Goal: Information Seeking & Learning: Learn about a topic

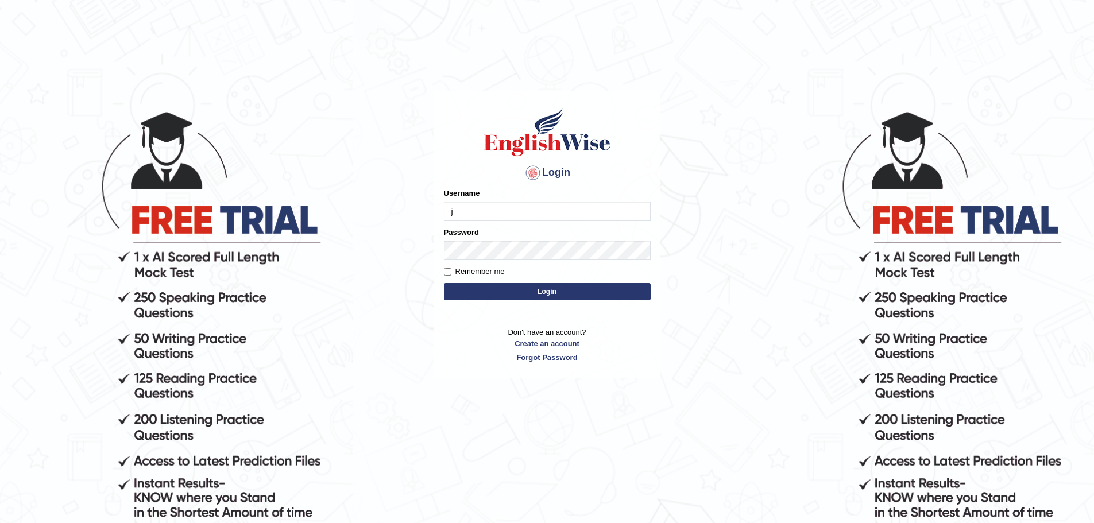
type input "jamileh_parramatta"
click at [559, 292] on button "Login" at bounding box center [547, 291] width 207 height 17
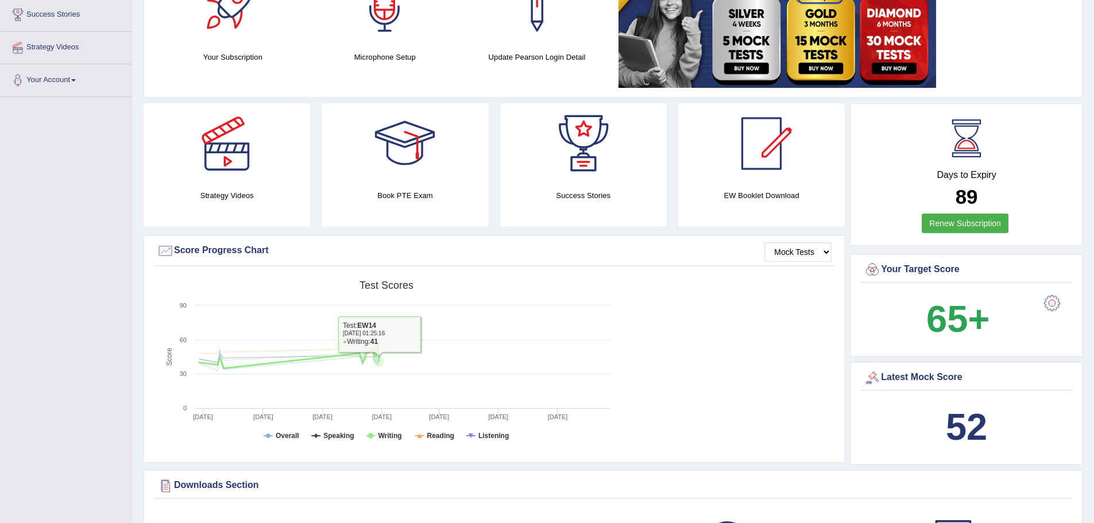
scroll to position [115, 0]
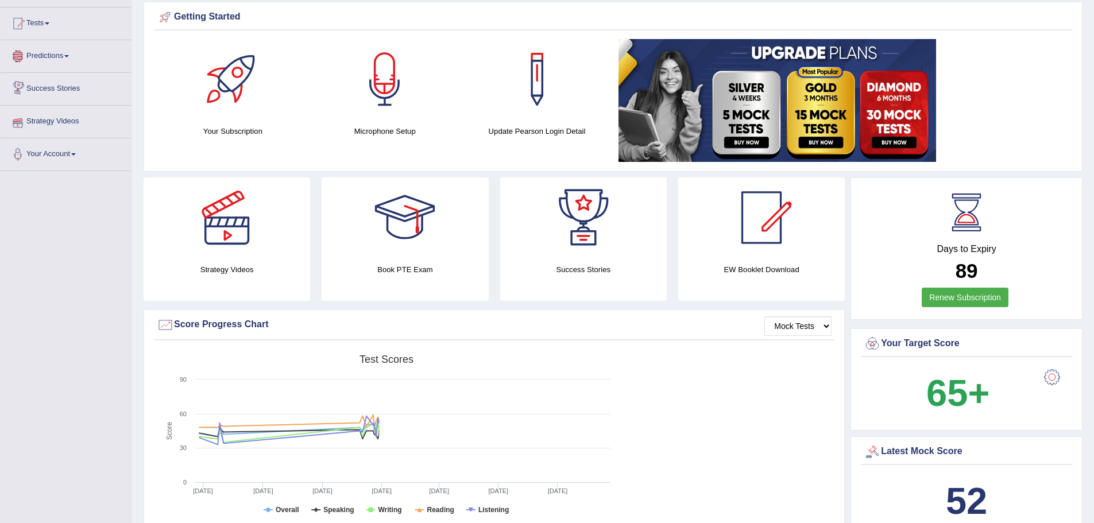
click at [68, 55] on link "Predictions" at bounding box center [66, 54] width 131 height 29
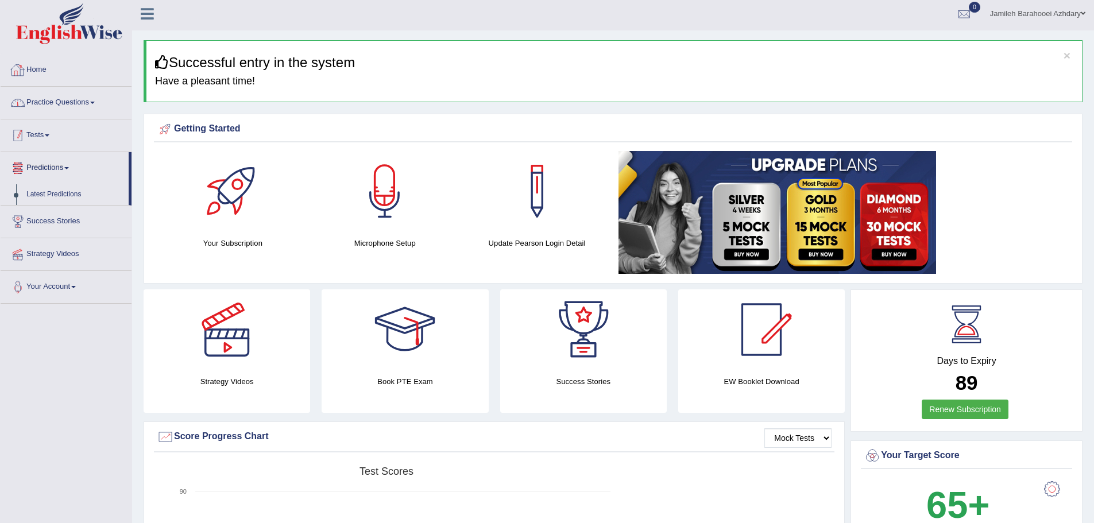
scroll to position [0, 0]
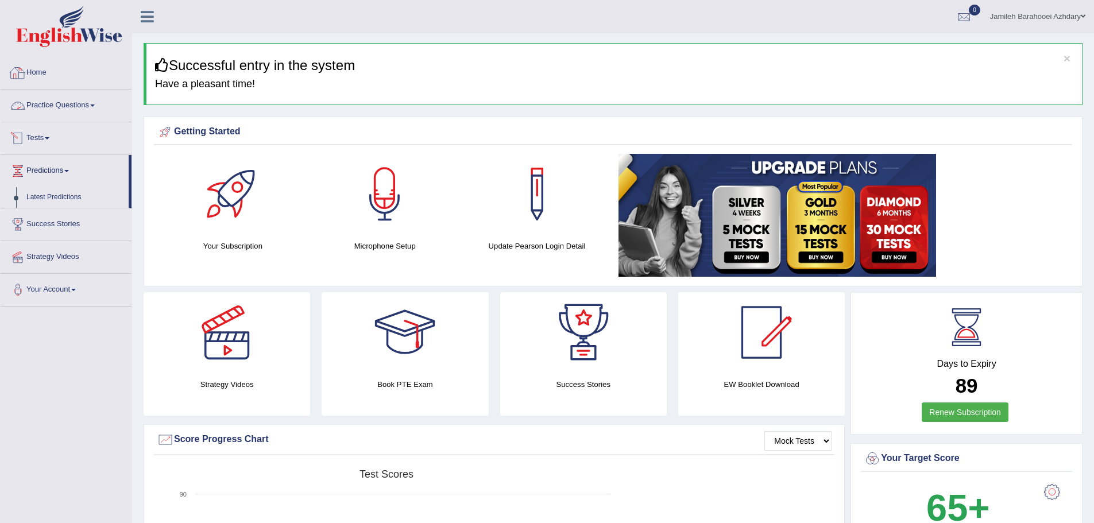
click at [64, 114] on link "Practice Questions" at bounding box center [66, 104] width 131 height 29
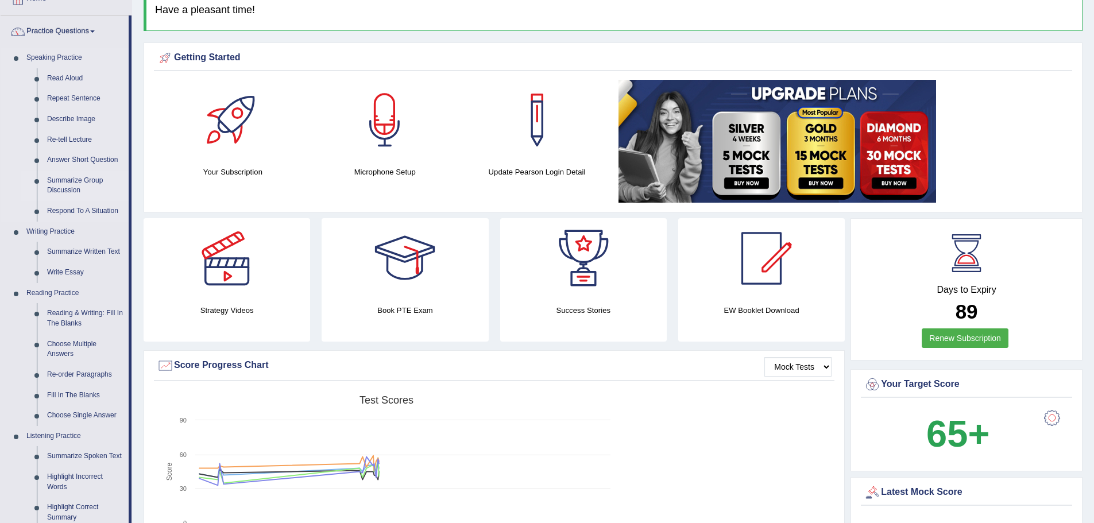
scroll to position [172, 0]
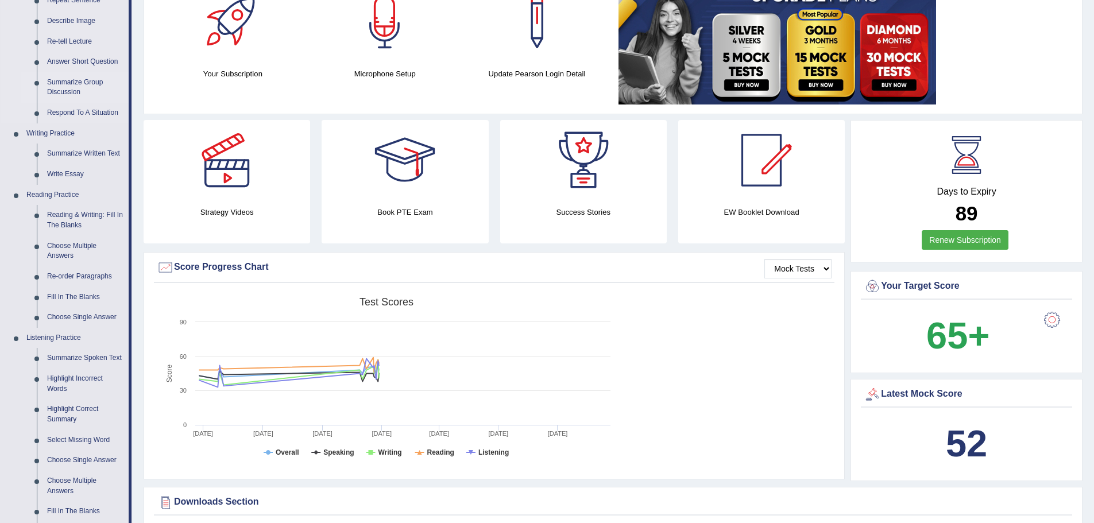
click at [65, 84] on link "Summarize Group Discussion" at bounding box center [85, 87] width 87 height 30
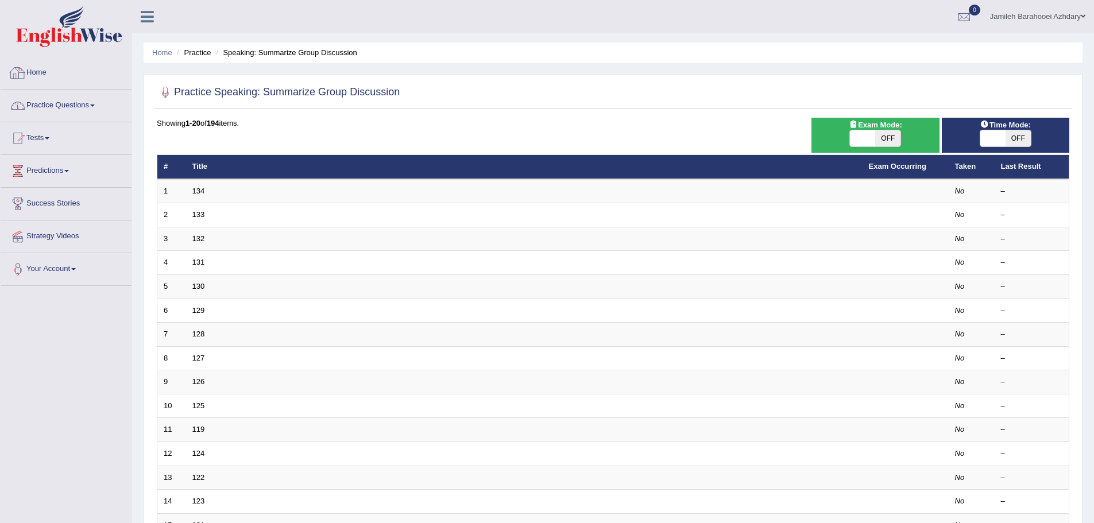
click at [59, 105] on link "Practice Questions" at bounding box center [66, 104] width 131 height 29
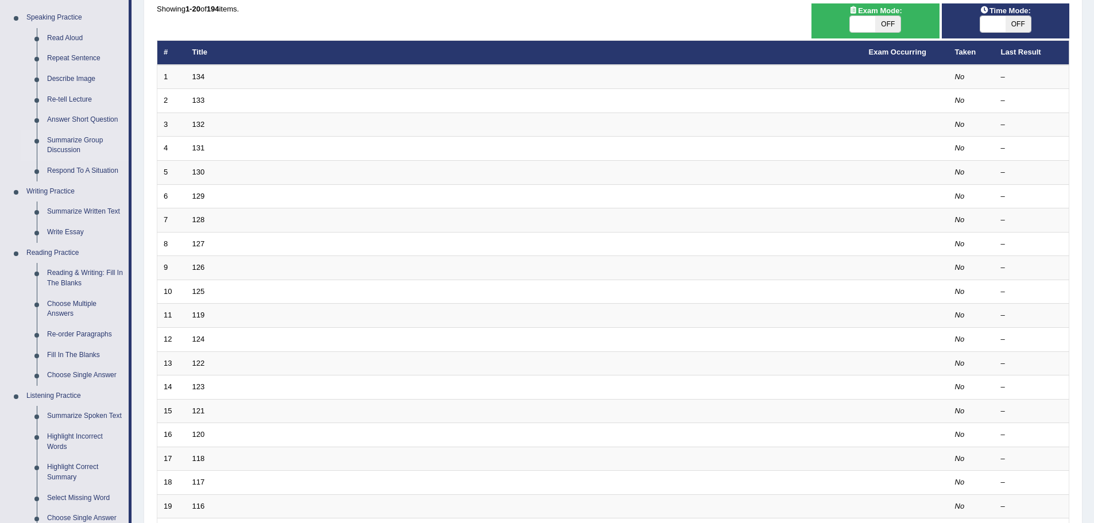
scroll to position [115, 0]
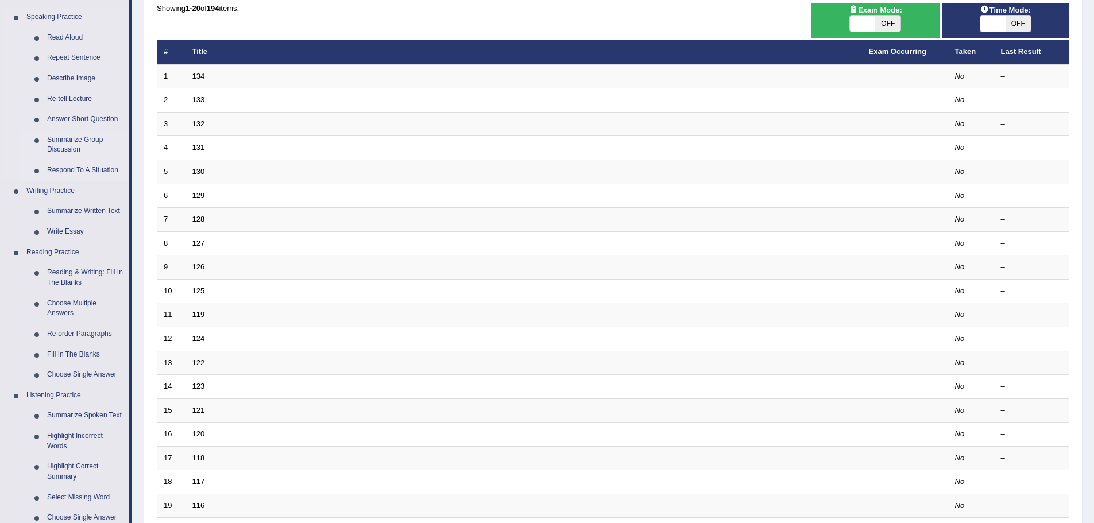
click at [75, 166] on link "Respond To A Situation" at bounding box center [85, 170] width 87 height 21
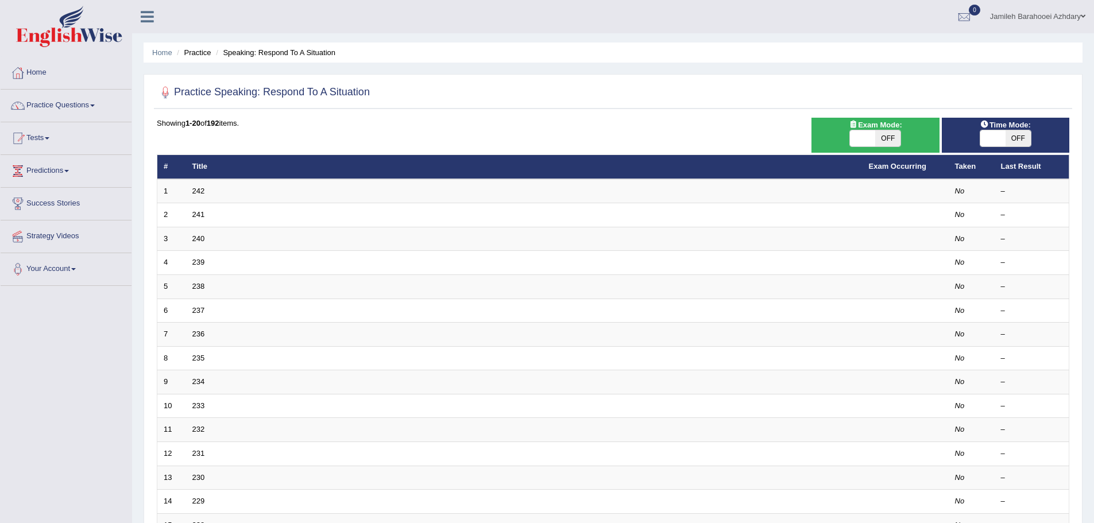
click at [78, 90] on link "Practice Questions" at bounding box center [66, 104] width 131 height 29
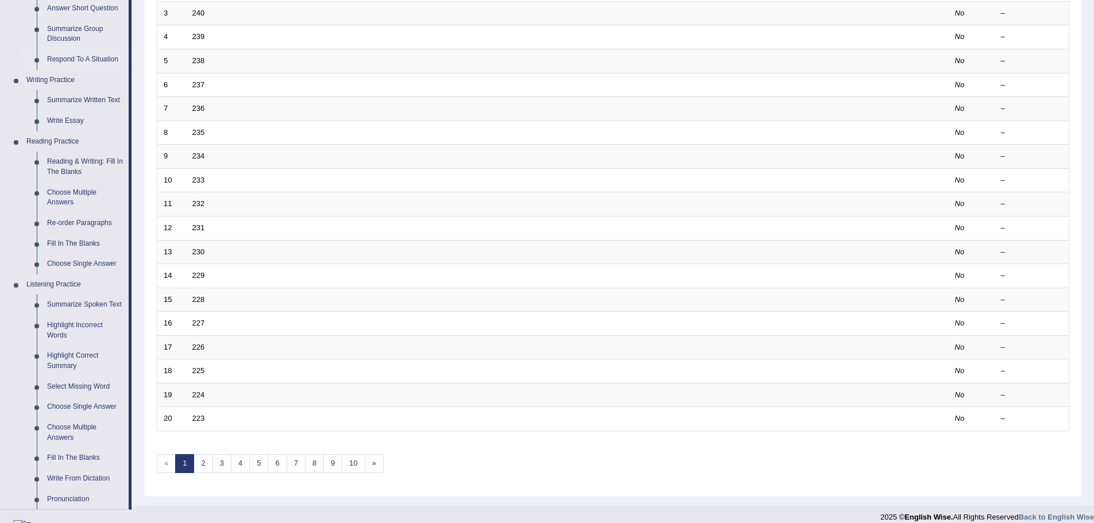
scroll to position [287, 0]
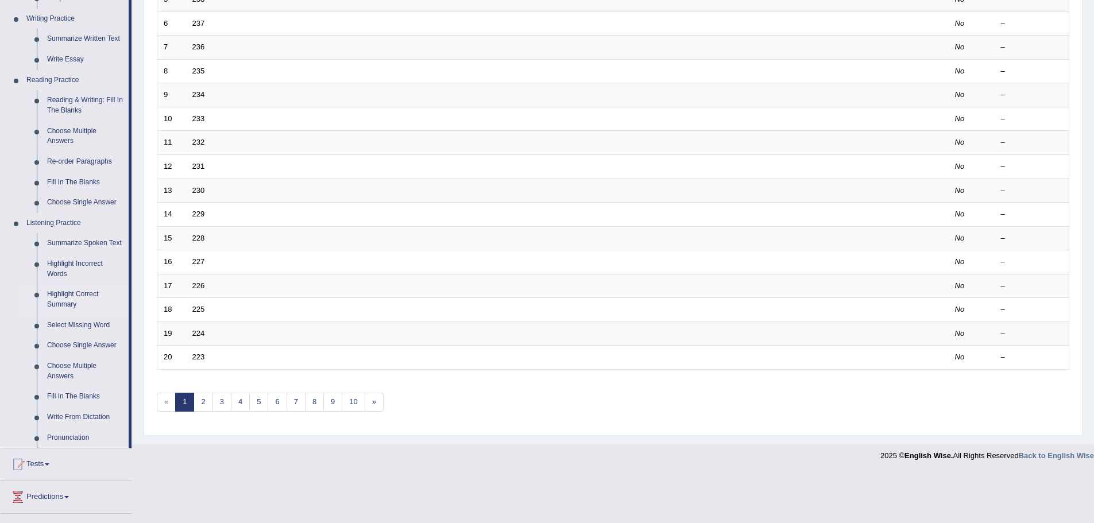
click at [87, 295] on link "Highlight Correct Summary" at bounding box center [85, 299] width 87 height 30
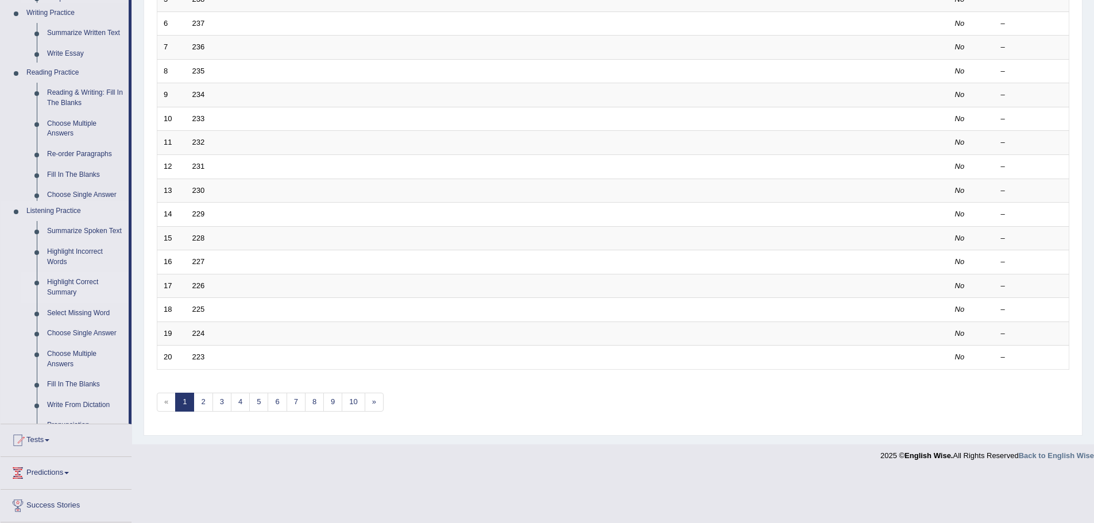
scroll to position [237, 0]
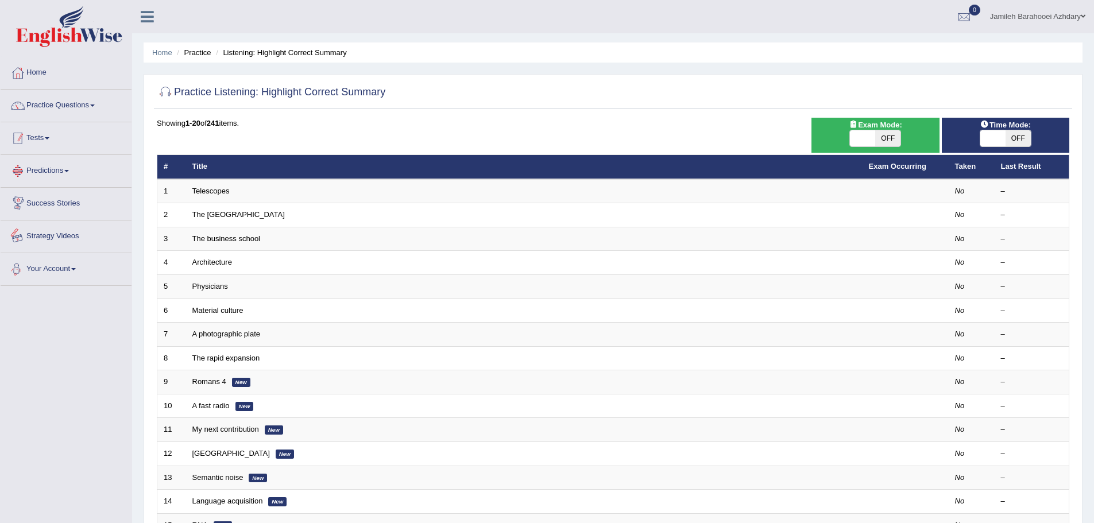
click at [49, 138] on span at bounding box center [47, 138] width 5 height 2
click at [62, 115] on link "Practice Questions" at bounding box center [66, 104] width 131 height 29
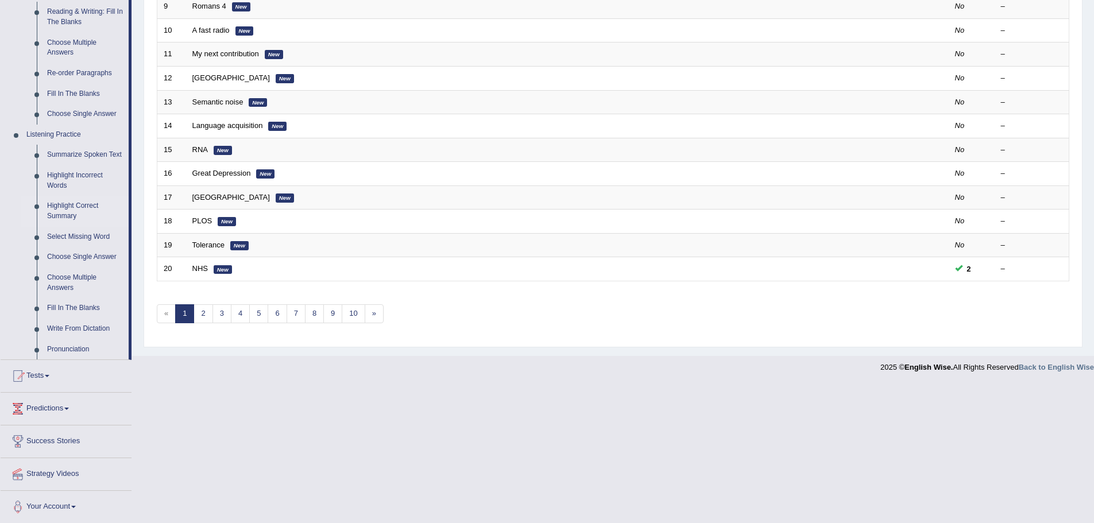
scroll to position [377, 0]
click at [105, 326] on link "Write From Dictation" at bounding box center [85, 328] width 87 height 21
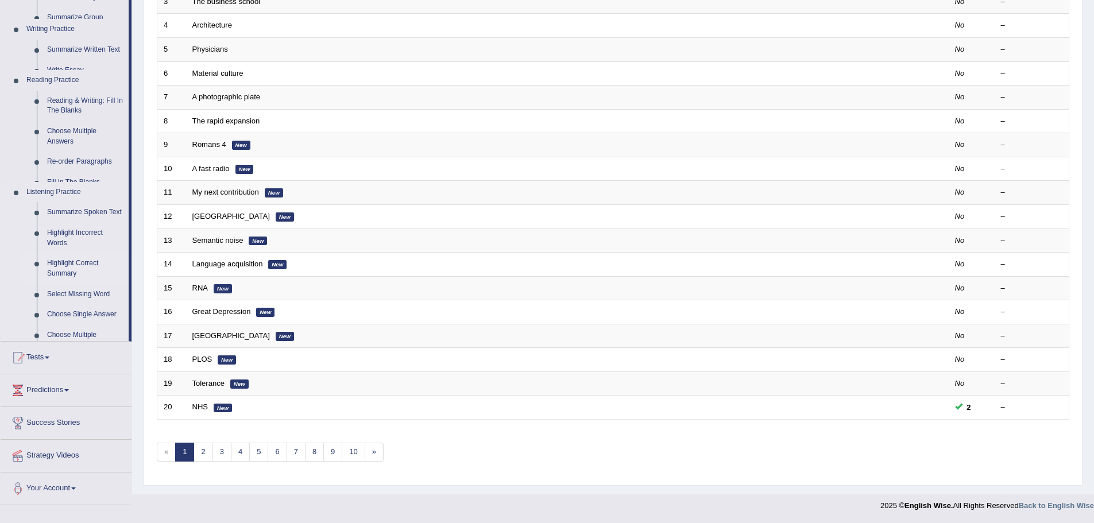
scroll to position [237, 0]
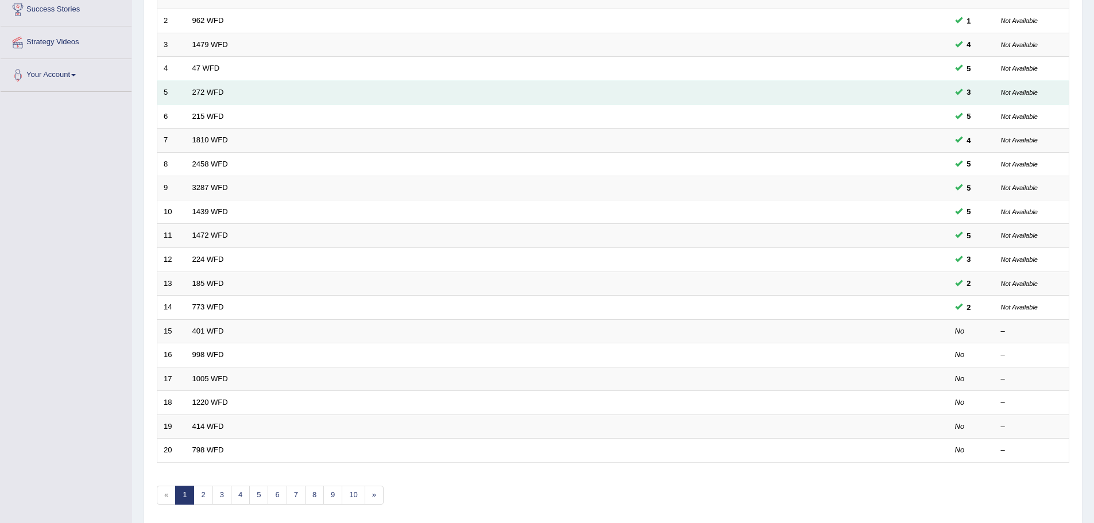
scroll to position [122, 0]
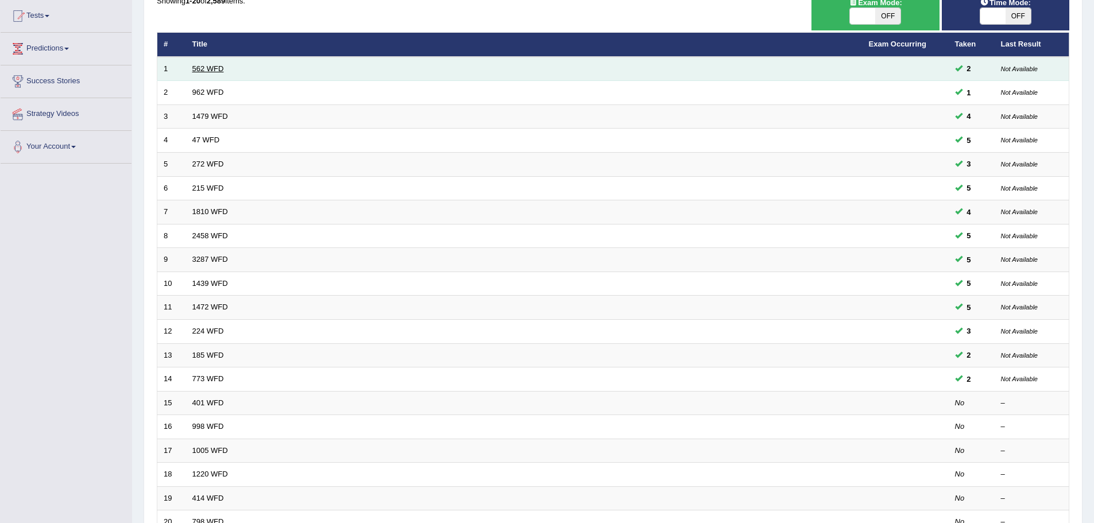
click at [210, 66] on link "562 WFD" at bounding box center [208, 68] width 32 height 9
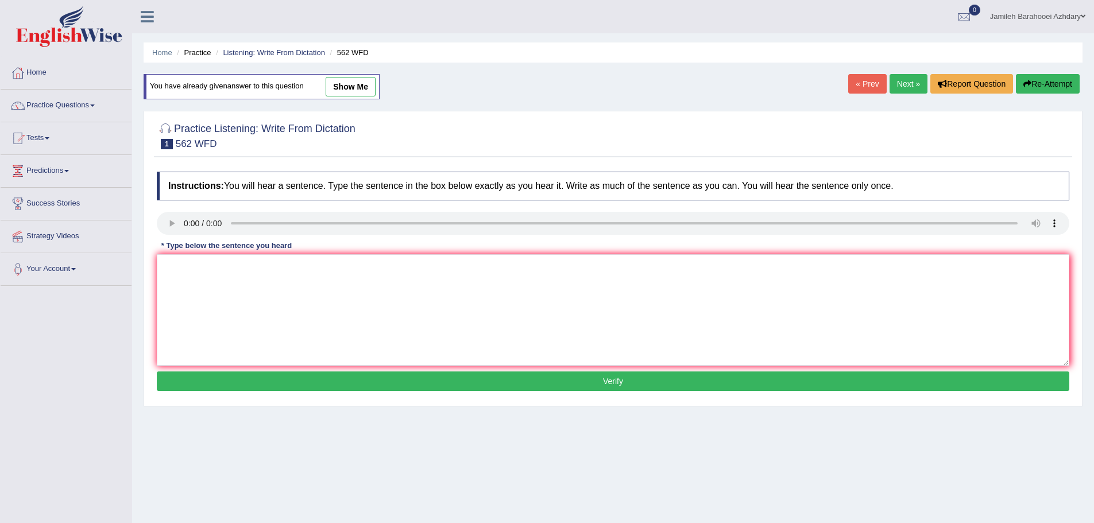
click at [339, 82] on link "show me" at bounding box center [351, 87] width 50 height 20
type textarea "The gap between the rich and poor does not decrease."
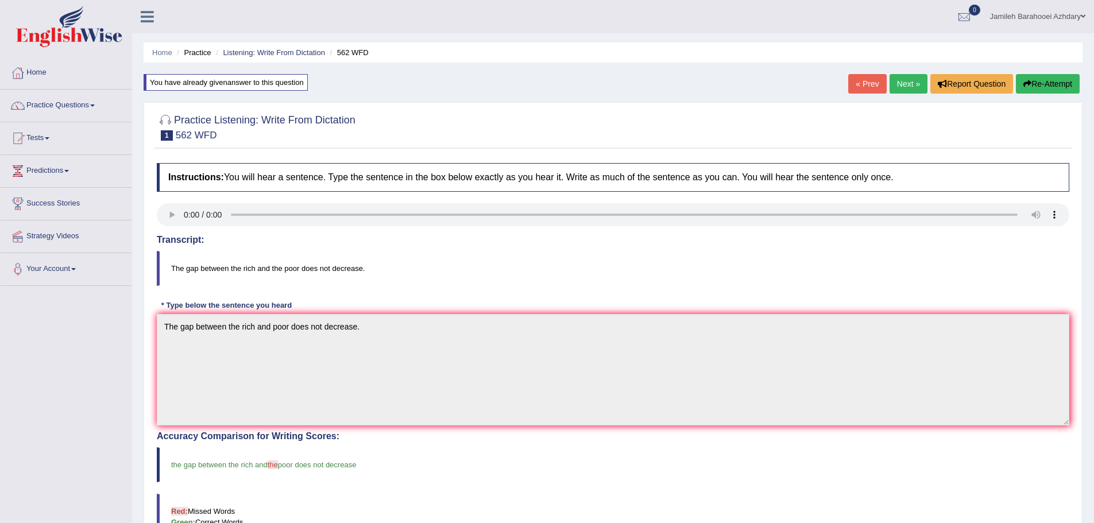
click at [243, 47] on ul "Home Practice Listening: Write From Dictation 562 WFD" at bounding box center [613, 53] width 939 height 20
click at [39, 70] on link "Home" at bounding box center [66, 71] width 131 height 29
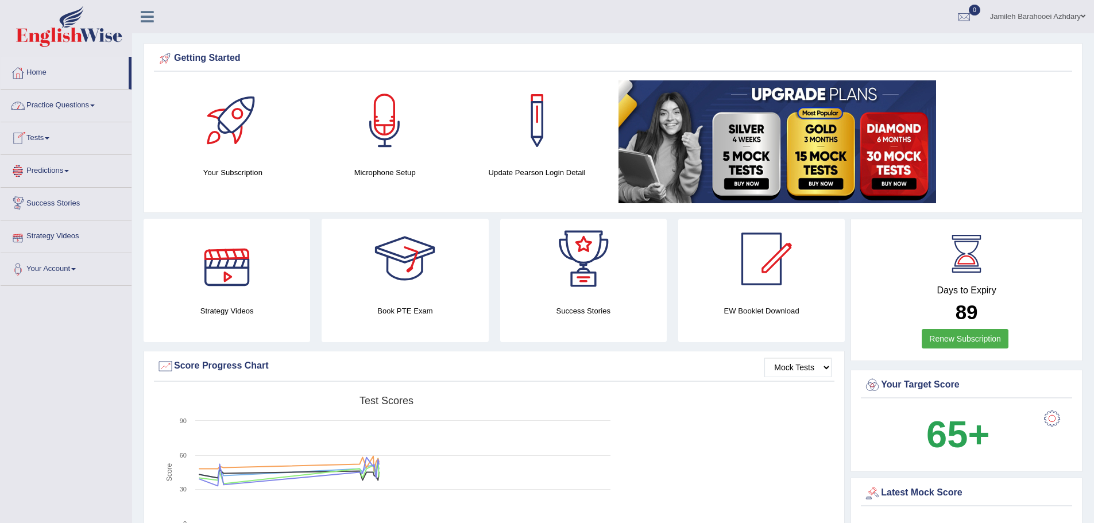
click at [49, 134] on link "Tests" at bounding box center [66, 136] width 131 height 29
click at [67, 101] on link "Practice Questions" at bounding box center [66, 104] width 131 height 29
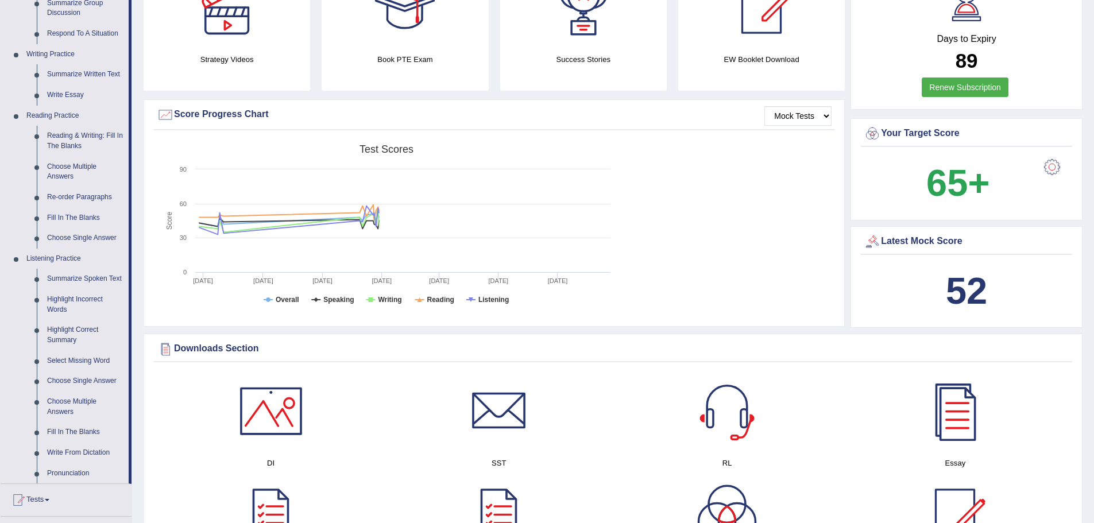
scroll to position [402, 0]
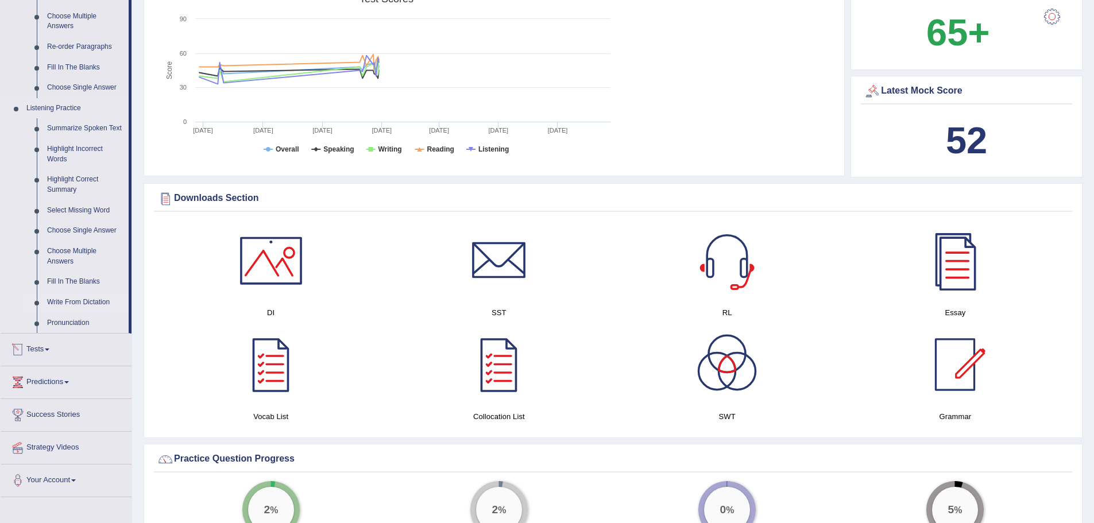
click at [72, 300] on link "Write From Dictation" at bounding box center [85, 302] width 87 height 21
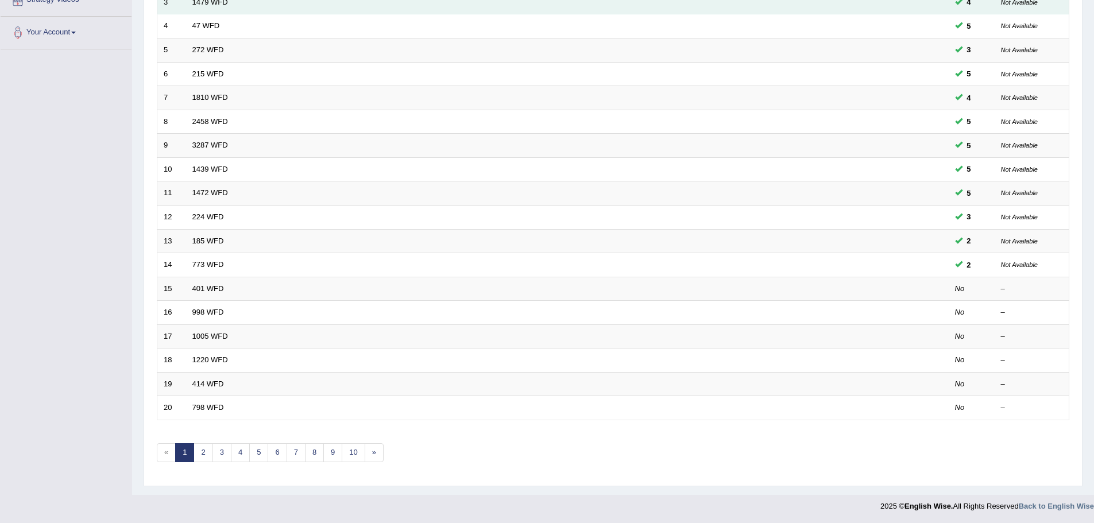
scroll to position [237, 0]
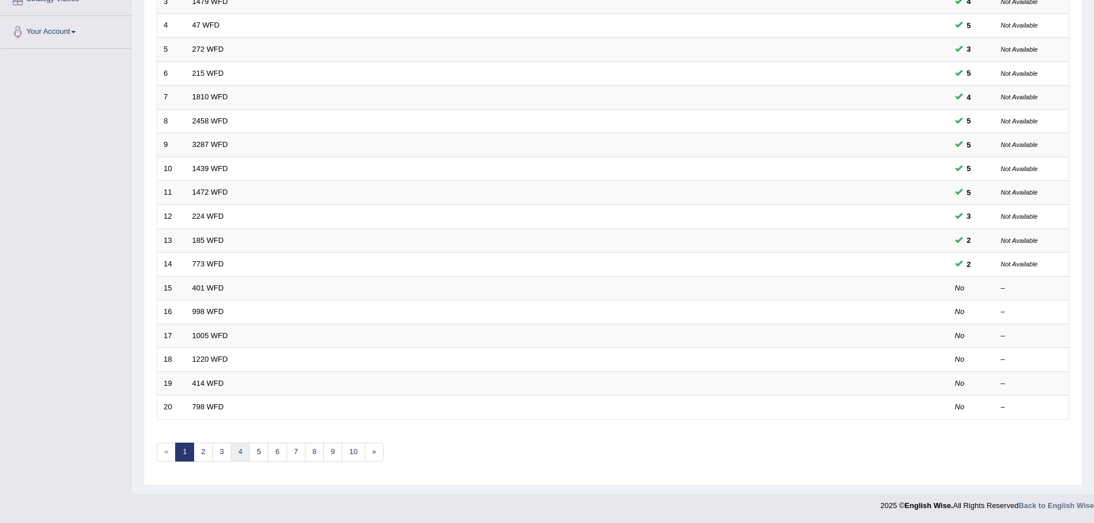
click at [234, 450] on link "4" at bounding box center [240, 452] width 19 height 19
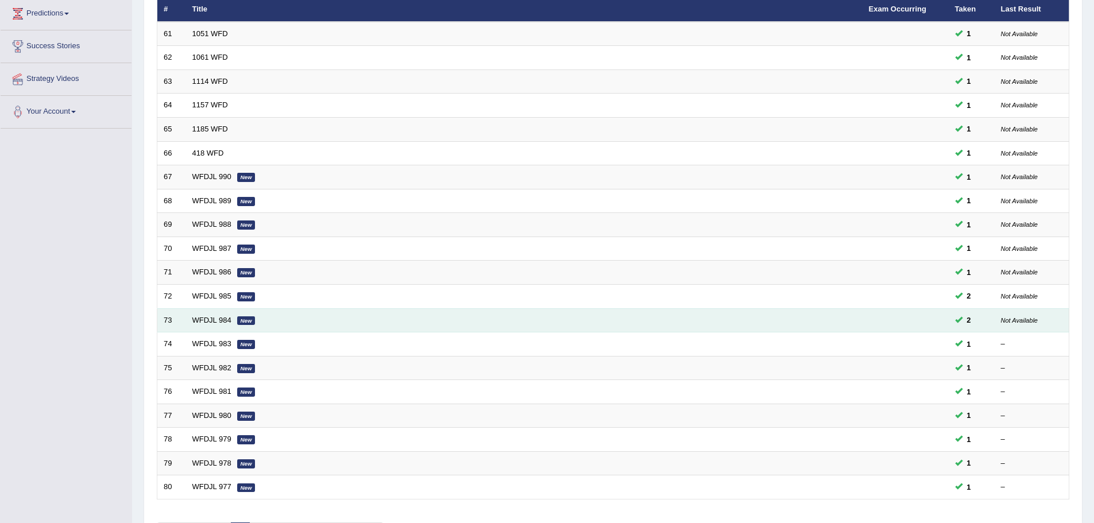
scroll to position [230, 0]
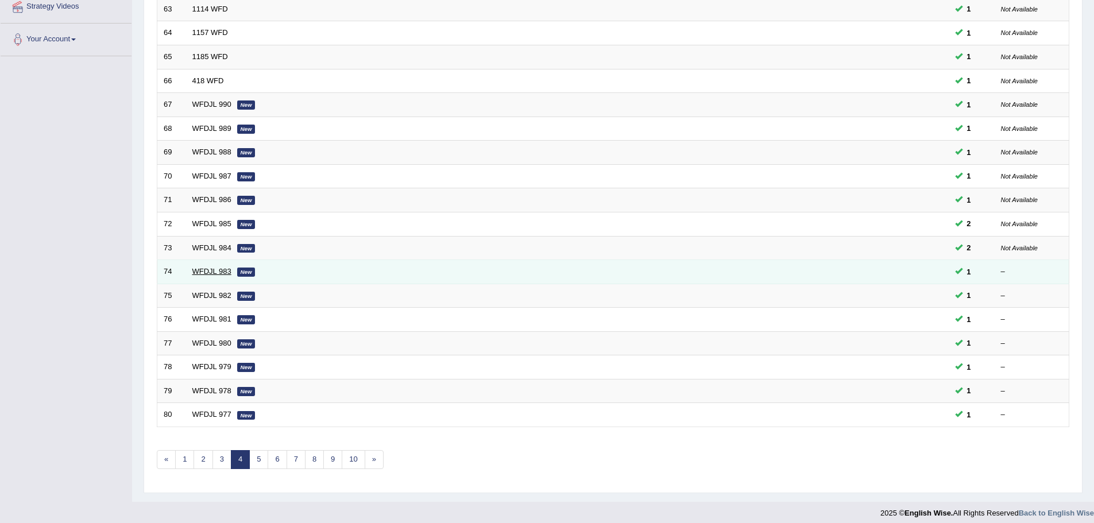
click at [204, 268] on link "WFDJL 983" at bounding box center [211, 271] width 39 height 9
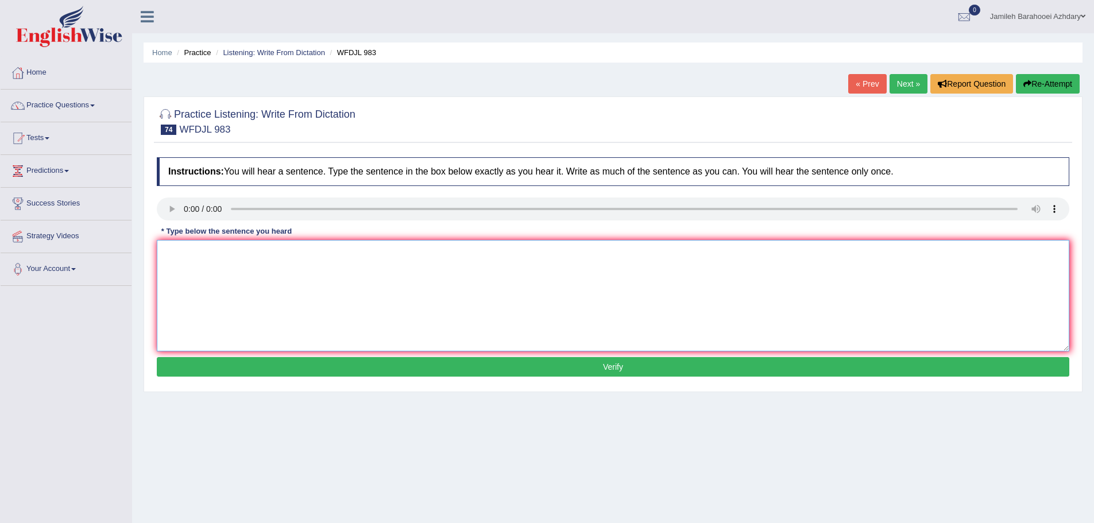
click at [330, 260] on textarea at bounding box center [613, 295] width 913 height 111
click at [245, 252] on textarea at bounding box center [613, 295] width 913 height 111
type textarea "b"
type textarea "V"
drag, startPoint x: 257, startPoint y: 251, endPoint x: 328, endPoint y: 252, distance: 71.2
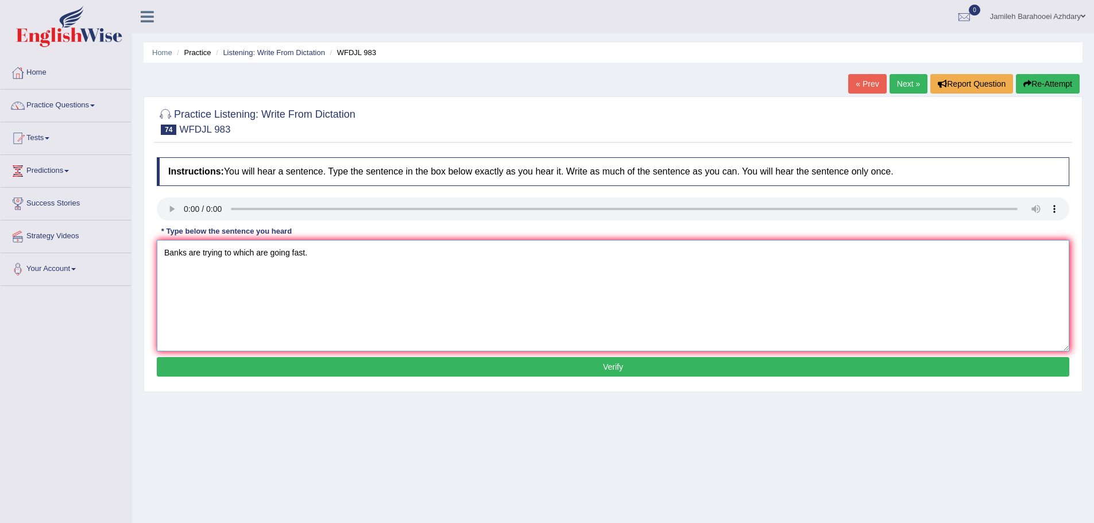
click at [257, 251] on textarea "Banks are trying to which are going fast." at bounding box center [613, 295] width 913 height 111
click at [397, 249] on textarea "Banks are trying make money from market markets that are going fast." at bounding box center [613, 295] width 913 height 111
type textarea "Banks are trying make money from market markets that are growing fast."
click at [403, 363] on button "Verify" at bounding box center [613, 367] width 913 height 20
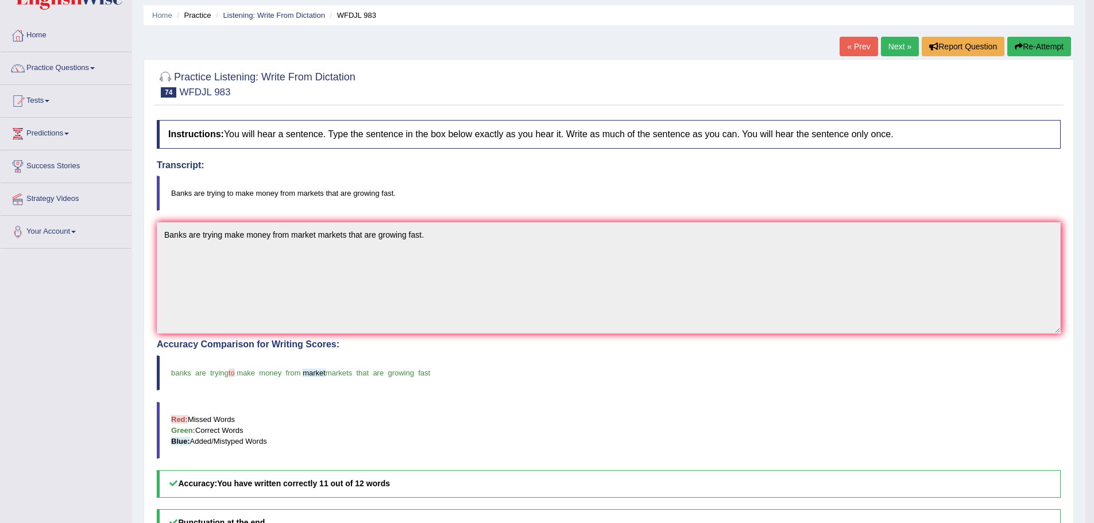
scroll to position [57, 0]
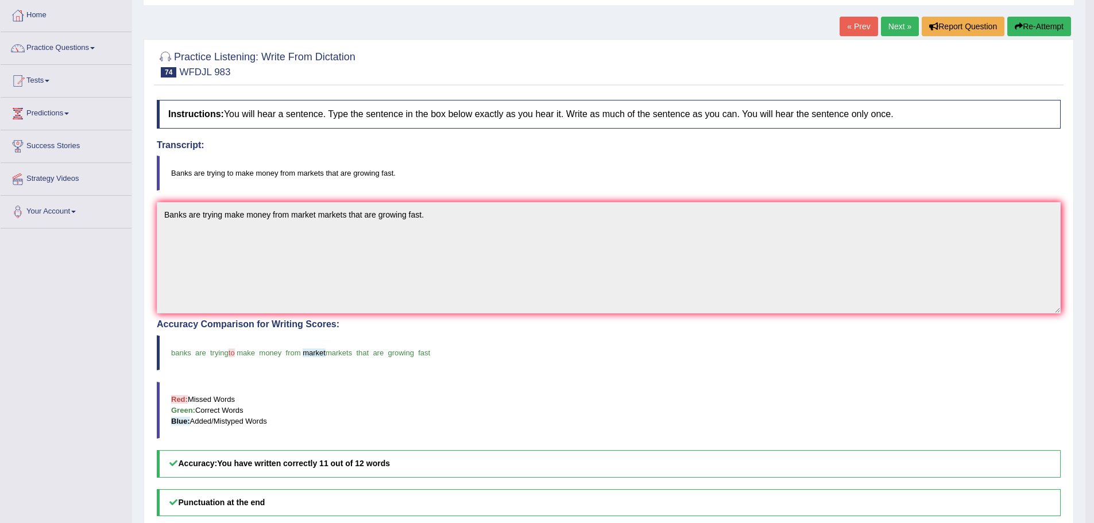
click at [887, 32] on link "Next »" at bounding box center [900, 27] width 38 height 20
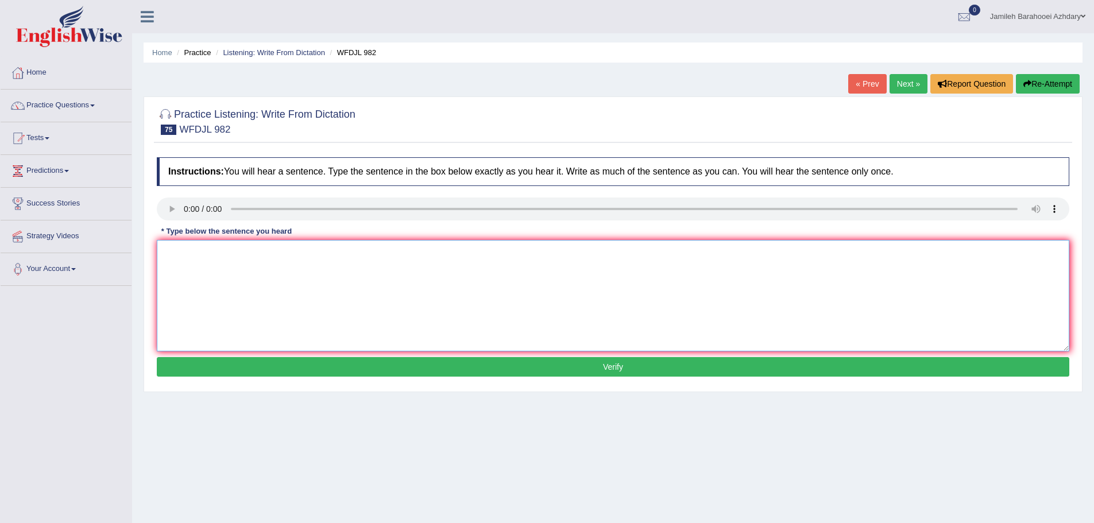
click at [196, 257] on textarea at bounding box center [613, 295] width 913 height 111
click at [226, 250] on textarea "Good design mka bigh diffe and shouldn't be ignored." at bounding box center [613, 295] width 913 height 111
click at [253, 252] on textarea "Good design make bigh diffe and shouldn't be ignored." at bounding box center [613, 295] width 913 height 111
type textarea "Good design make big difference and shouldn't be ignored."
click at [371, 366] on button "Verify" at bounding box center [613, 367] width 913 height 20
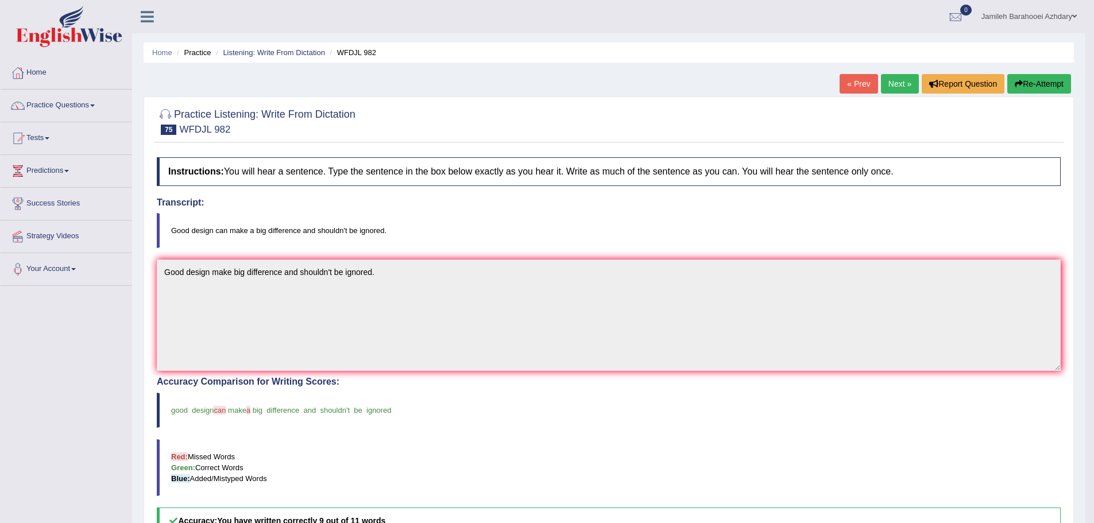
click at [908, 91] on link "Next »" at bounding box center [900, 84] width 38 height 20
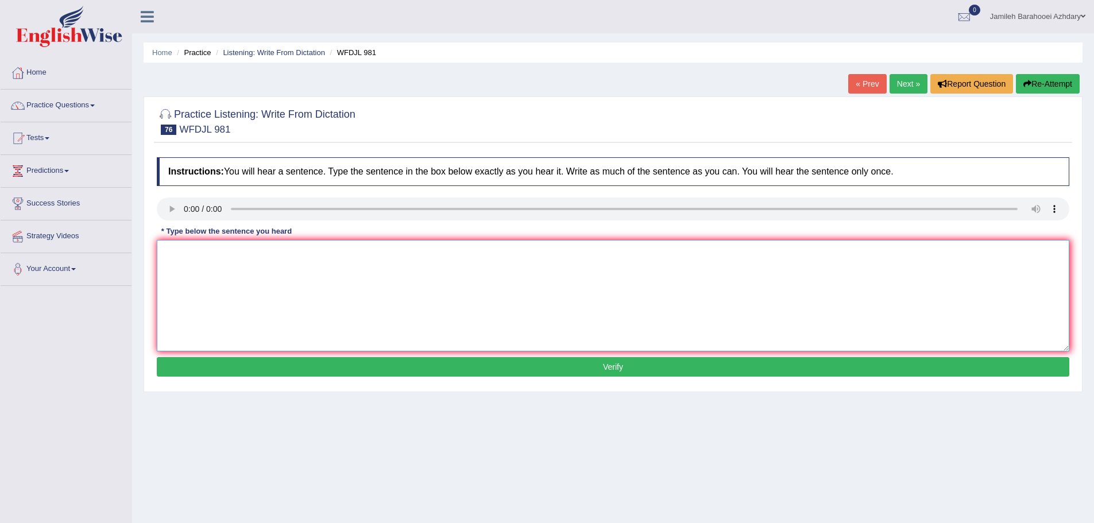
drag, startPoint x: 214, startPoint y: 255, endPoint x: 247, endPoint y: 256, distance: 33.3
click at [217, 256] on textarea at bounding box center [613, 295] width 913 height 111
drag, startPoint x: 203, startPoint y: 252, endPoint x: 168, endPoint y: 254, distance: 35.7
click at [168, 254] on textarea "helps cities with too much rainwater." at bounding box center [613, 295] width 913 height 111
type textarea "Tress in cities helps with too much rainwater."
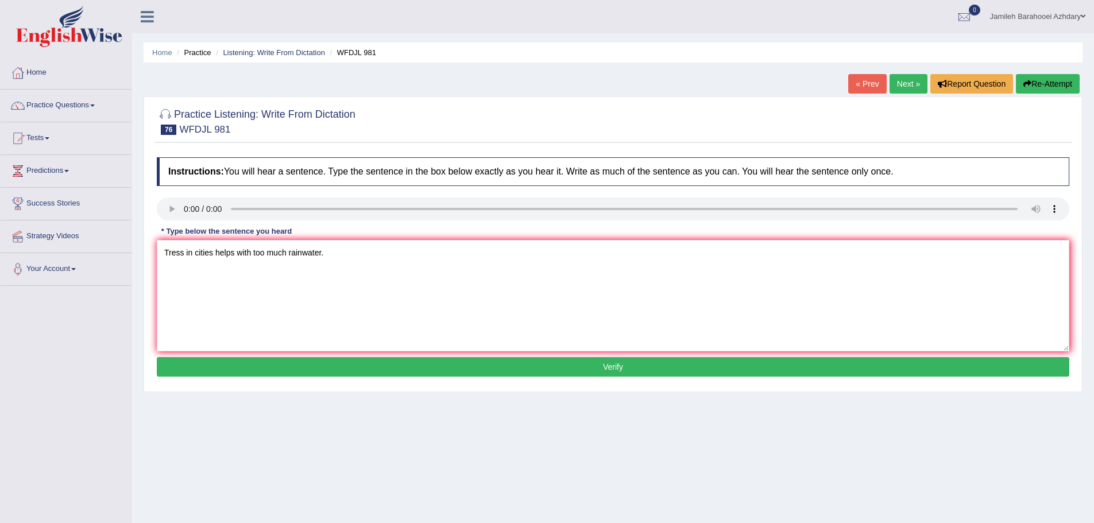
click at [346, 358] on button "Verify" at bounding box center [613, 367] width 913 height 20
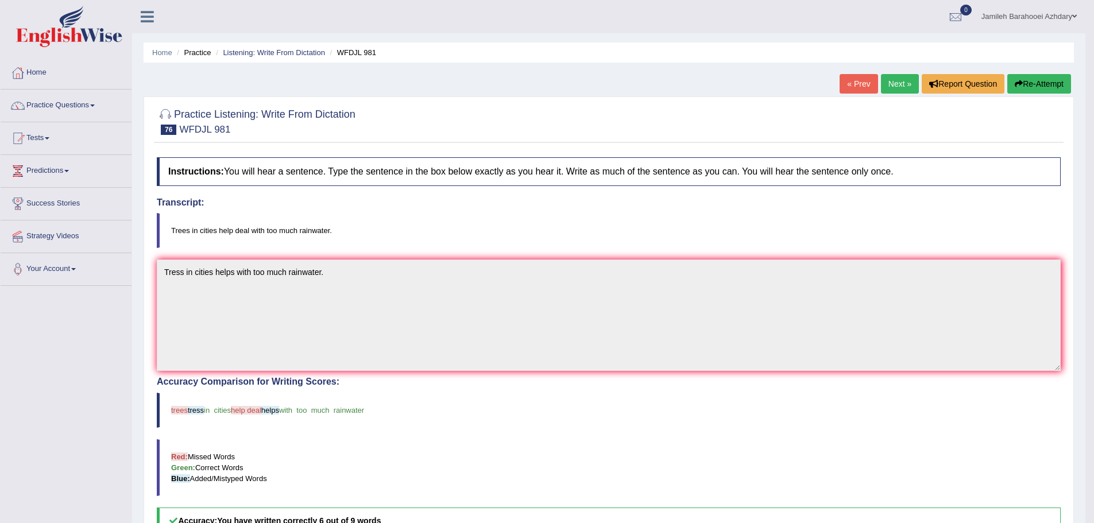
click at [892, 86] on link "Next »" at bounding box center [900, 84] width 38 height 20
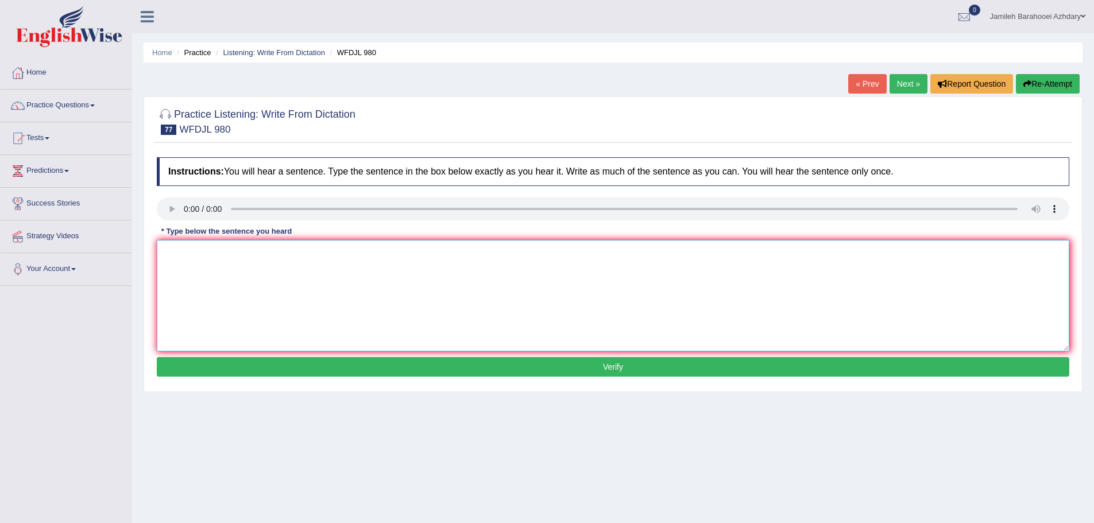
drag, startPoint x: 250, startPoint y: 253, endPoint x: 266, endPoint y: 246, distance: 17.5
click at [252, 252] on textarea at bounding box center [613, 295] width 913 height 111
type textarea "t"
click at [194, 250] on textarea "The cllae will tell you abu numbers and will tell you how to use them." at bounding box center [613, 295] width 913 height 111
type textarea "The class teacher will teach you about number numbers and tell you how to use t…"
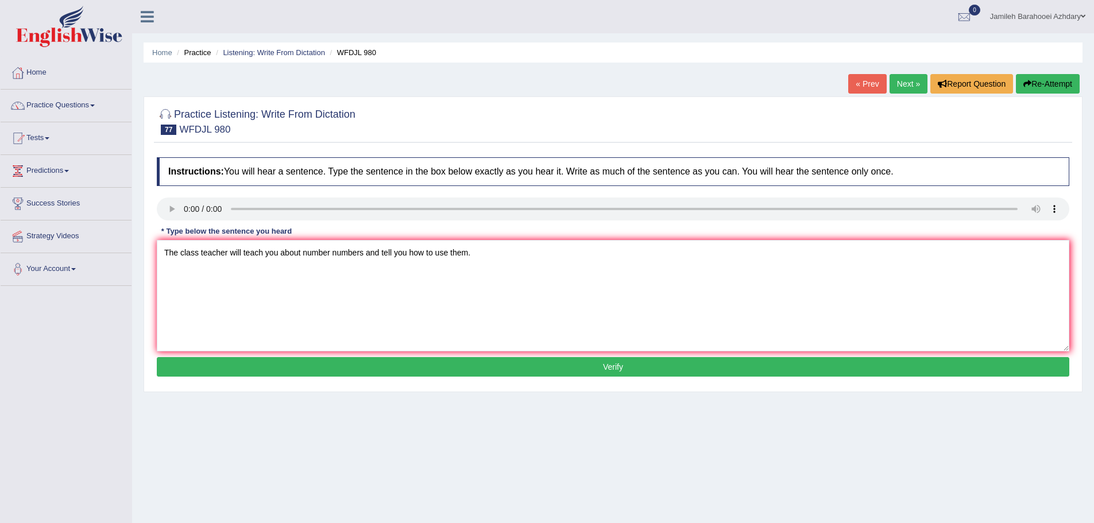
click at [401, 368] on button "Verify" at bounding box center [613, 367] width 913 height 20
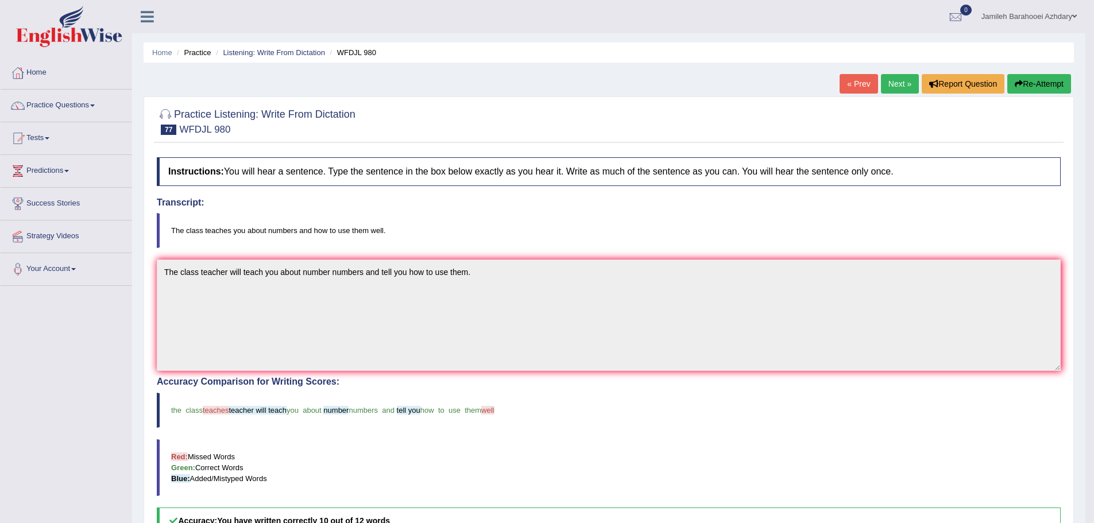
click at [904, 83] on link "Next »" at bounding box center [900, 84] width 38 height 20
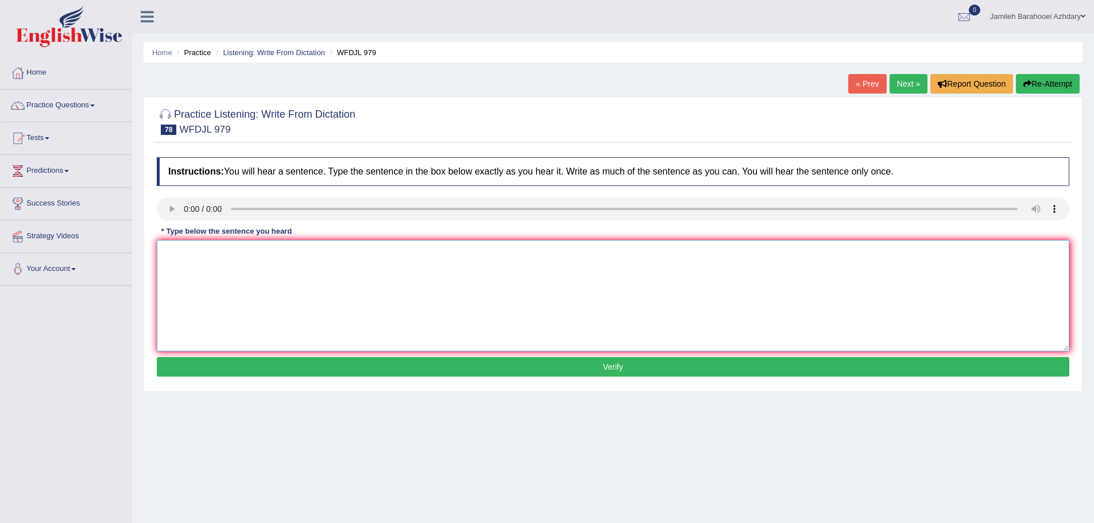
click at [241, 261] on textarea at bounding box center [613, 295] width 913 height 111
type textarea "w"
click at [343, 267] on textarea at bounding box center [613, 295] width 913 height 111
type textarea "w"
type textarea "We will manage to get the some illness completely."
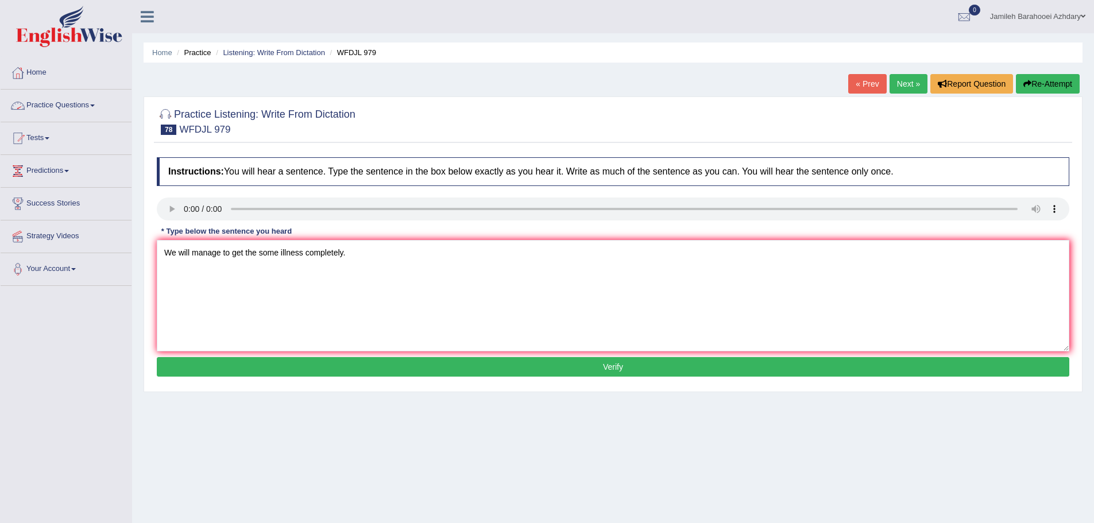
click at [352, 374] on button "Verify" at bounding box center [613, 367] width 913 height 20
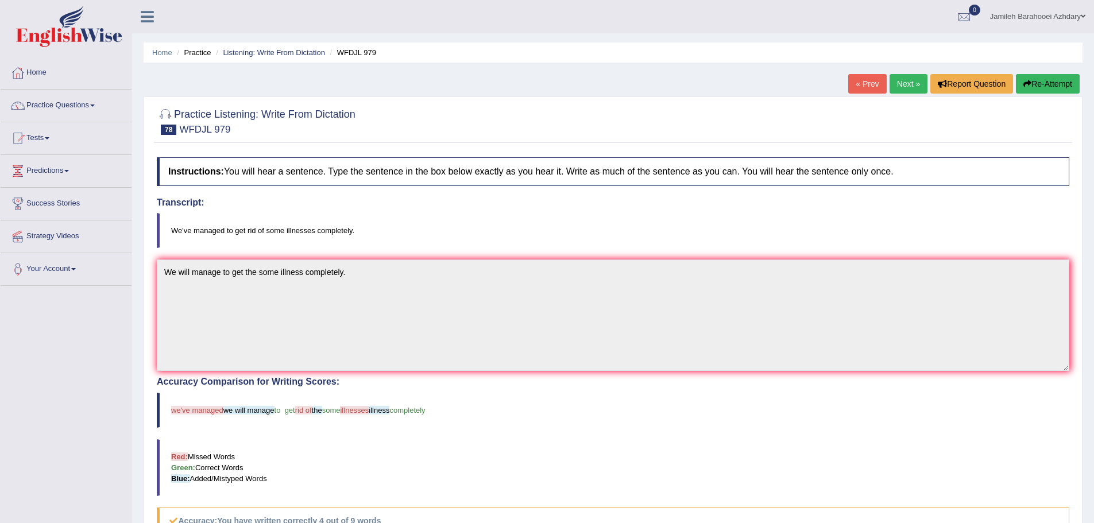
click at [1061, 83] on button "Re-Attempt" at bounding box center [1048, 84] width 64 height 20
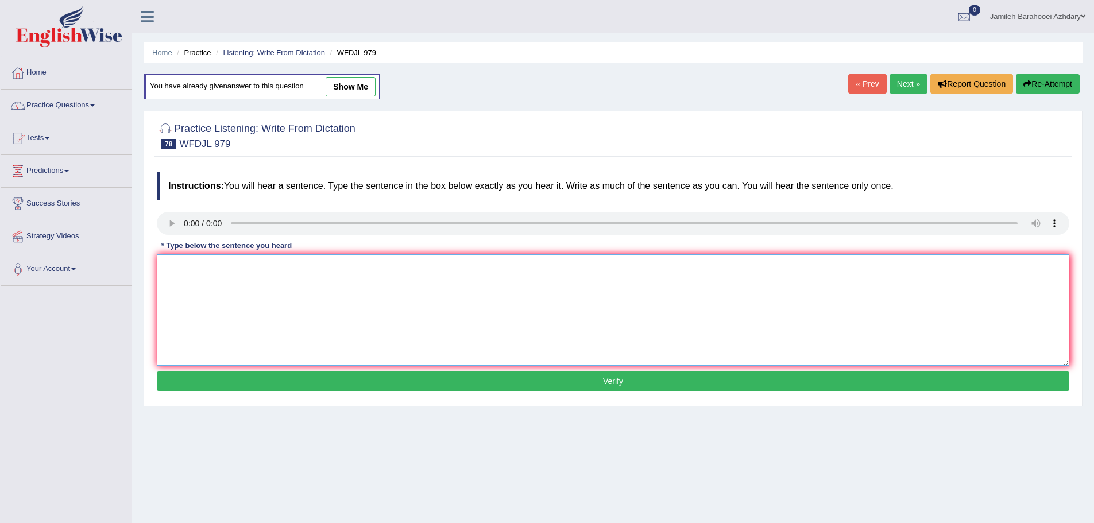
drag, startPoint x: 312, startPoint y: 288, endPoint x: 824, endPoint y: 256, distance: 512.7
click at [312, 287] on textarea at bounding box center [613, 309] width 913 height 111
click at [188, 263] on textarea "we" at bounding box center [613, 309] width 913 height 111
click at [171, 268] on textarea "we have managed to rid of some illnesses completely." at bounding box center [613, 309] width 913 height 111
type textarea "We have managed to rid of some illnesses completely."
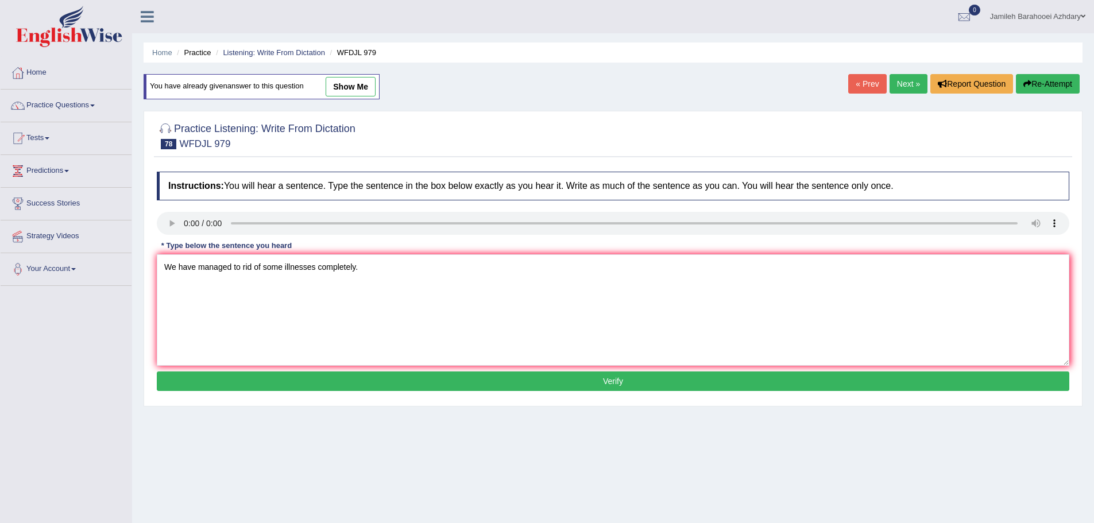
click at [438, 386] on button "Verify" at bounding box center [613, 382] width 913 height 20
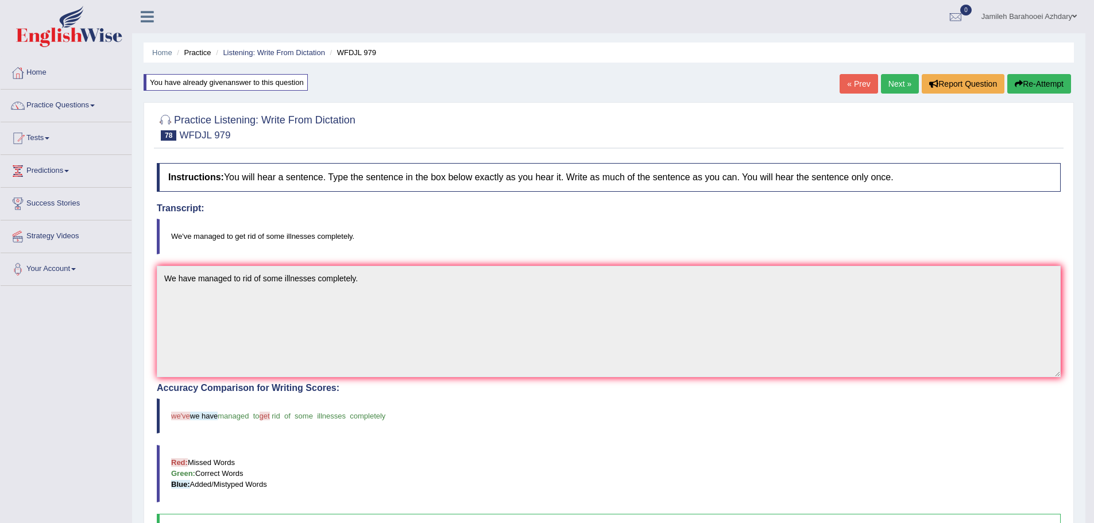
click at [898, 83] on link "Next »" at bounding box center [900, 84] width 38 height 20
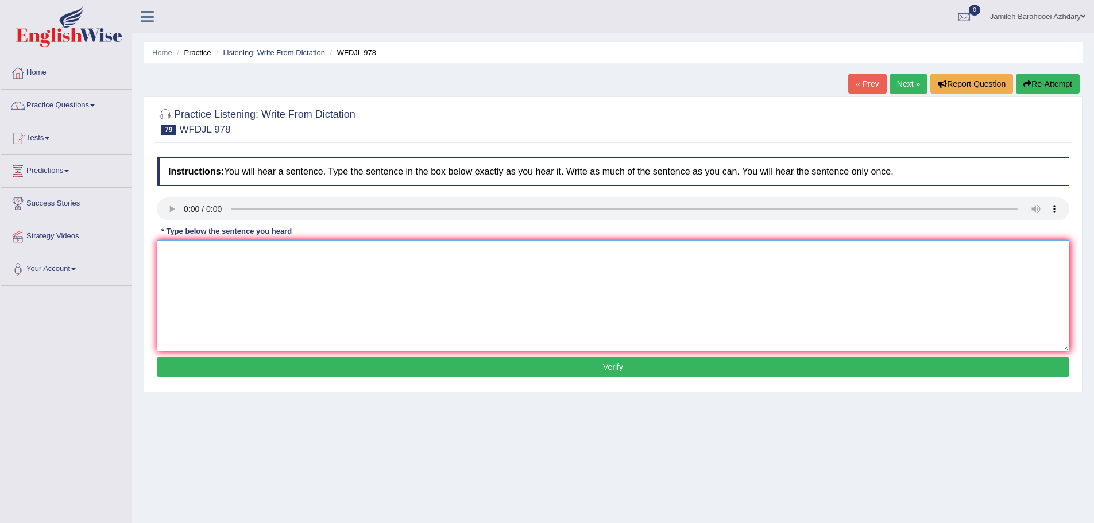
drag, startPoint x: 227, startPoint y: 249, endPoint x: 841, endPoint y: 375, distance: 626.2
click at [229, 250] on textarea at bounding box center [613, 295] width 913 height 111
click at [165, 250] on textarea "helat expext sugeg consupmetin fish for its health benefits." at bounding box center [613, 295] width 913 height 111
type textarea "Health experts suggest suggest consuming fish for benefits."
click at [419, 371] on button "Verify" at bounding box center [613, 367] width 913 height 20
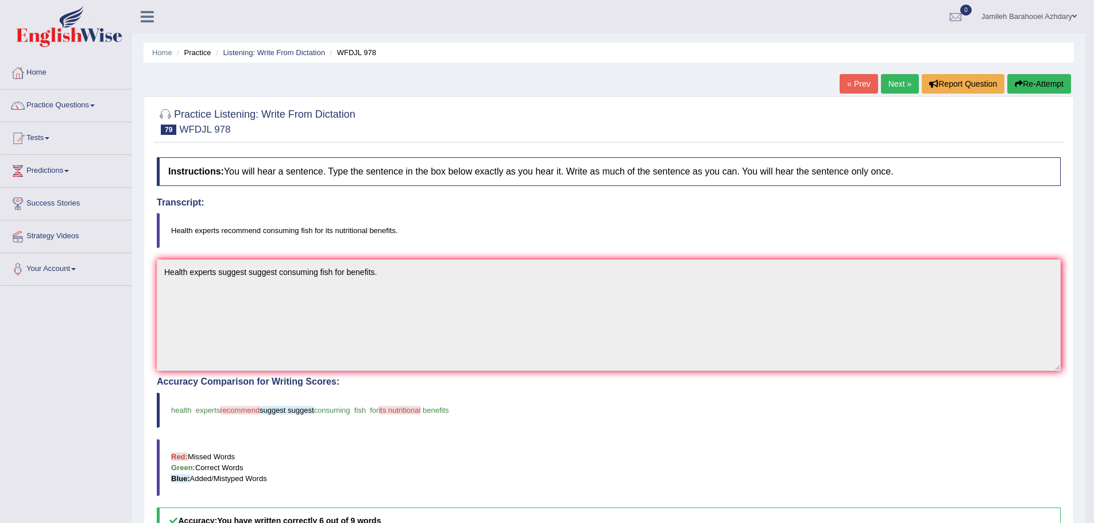
click at [894, 84] on link "Next »" at bounding box center [900, 84] width 38 height 20
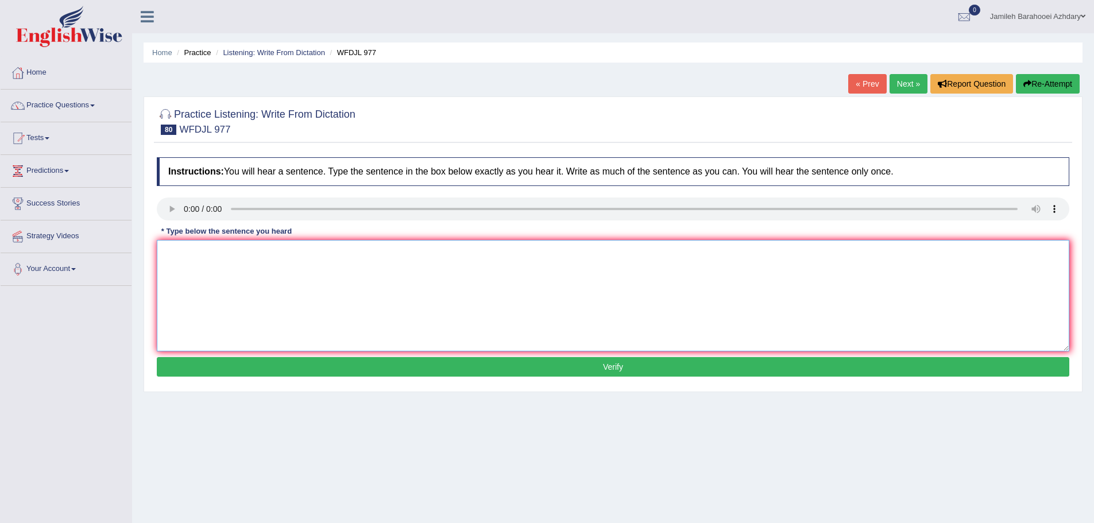
click at [195, 254] on textarea at bounding box center [613, 295] width 913 height 111
type textarea "There are many ways to manage the business well."
click at [432, 373] on button "Verify" at bounding box center [613, 367] width 913 height 20
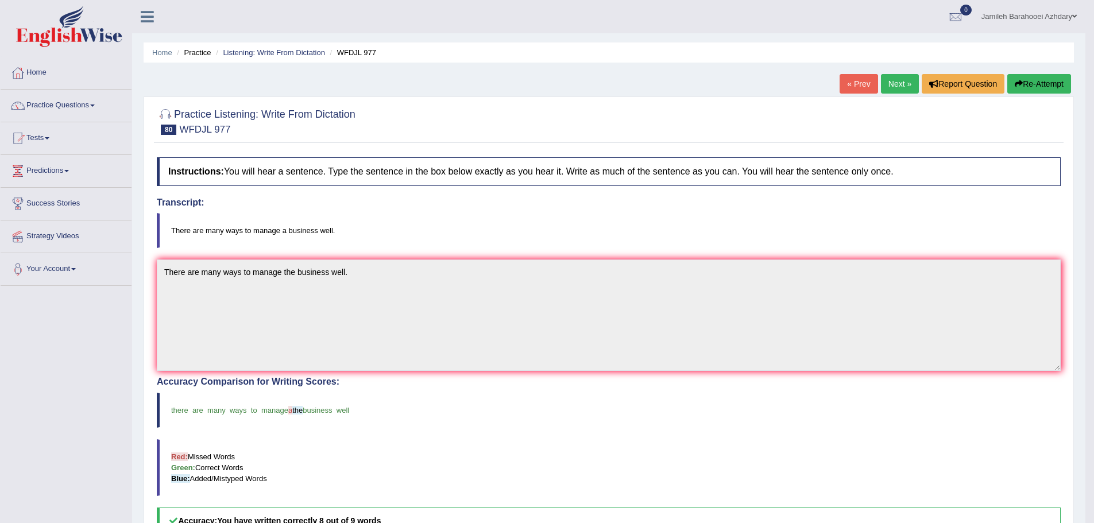
click at [894, 89] on link "Next »" at bounding box center [900, 84] width 38 height 20
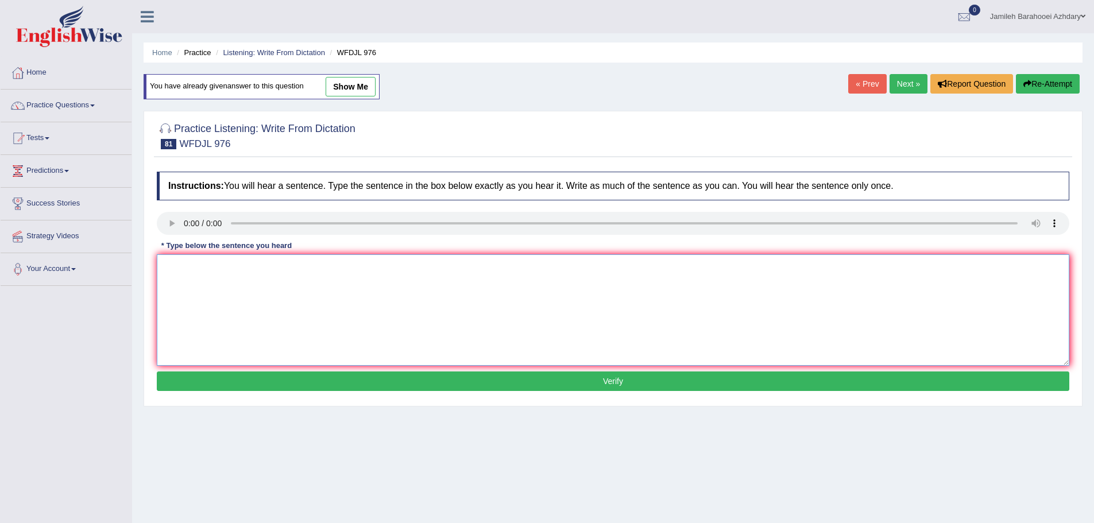
click at [198, 258] on textarea at bounding box center [613, 309] width 913 height 111
type textarea "The sea level going up shows the climate is changing."
click at [380, 382] on button "Verify" at bounding box center [613, 382] width 913 height 20
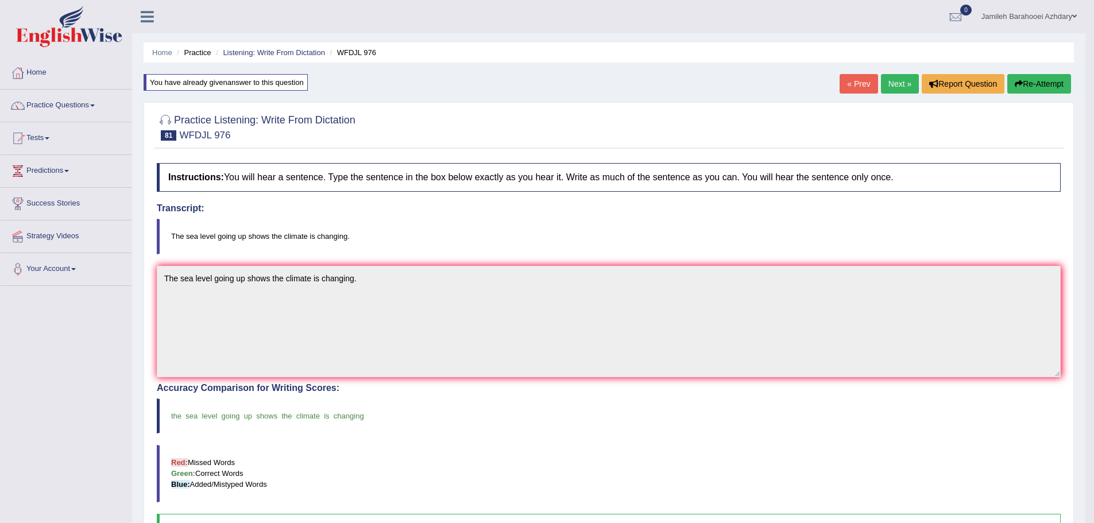
click at [889, 84] on link "Next »" at bounding box center [900, 84] width 38 height 20
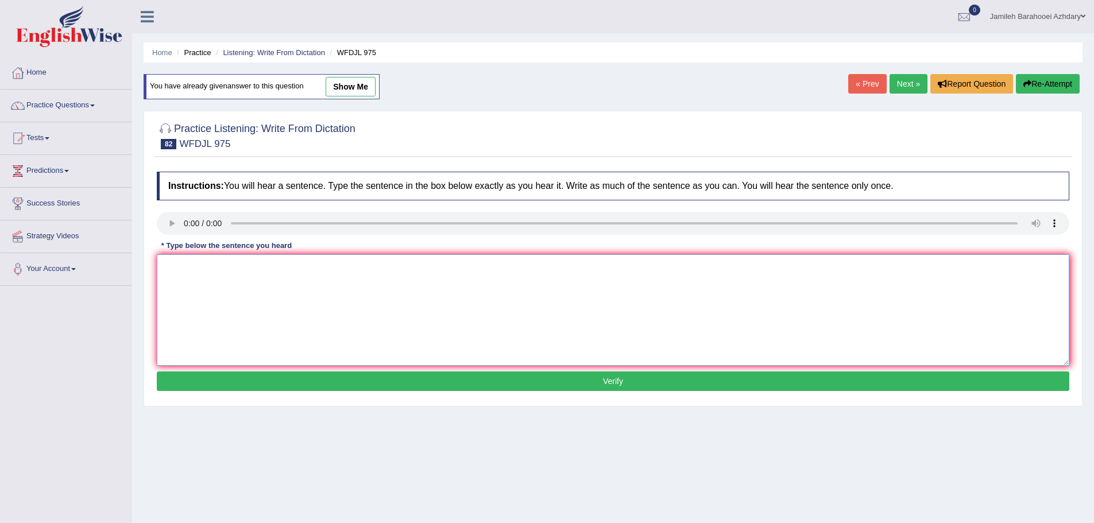
click at [243, 264] on textarea at bounding box center [613, 309] width 913 height 111
click at [203, 248] on div "* Type below the sentence you heard" at bounding box center [227, 246] width 140 height 11
click at [211, 277] on textarea at bounding box center [613, 309] width 913 height 111
drag, startPoint x: 267, startPoint y: 266, endPoint x: 305, endPoint y: 269, distance: 38.1
click at [267, 266] on textarea "The goal is get new peoplese to invest in company." at bounding box center [613, 309] width 913 height 111
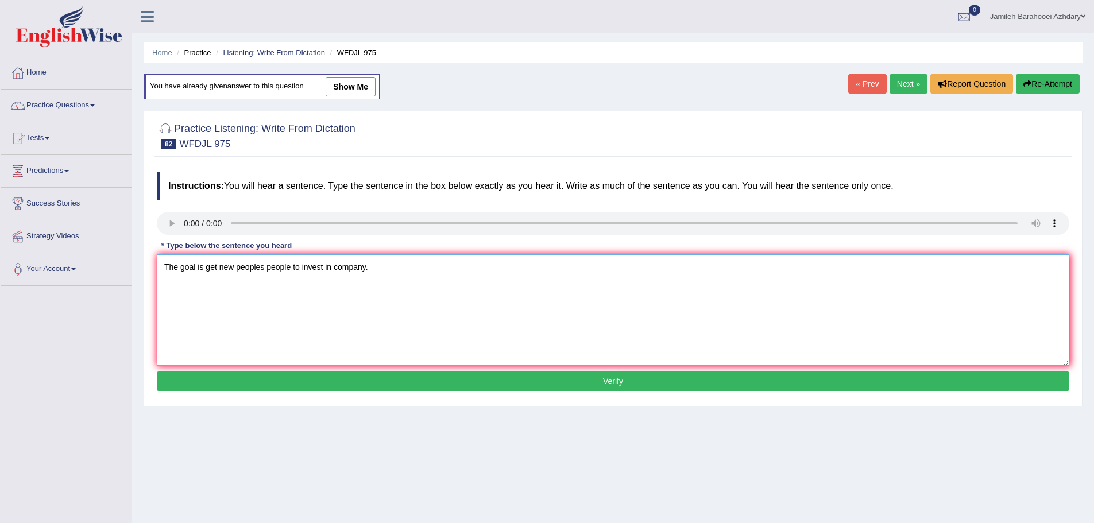
click at [335, 264] on textarea "The goal is get new peoples people to invest in company." at bounding box center [613, 309] width 913 height 111
type textarea "The goal is get new peoples people to invest in the company."
click at [466, 373] on button "Verify" at bounding box center [613, 382] width 913 height 20
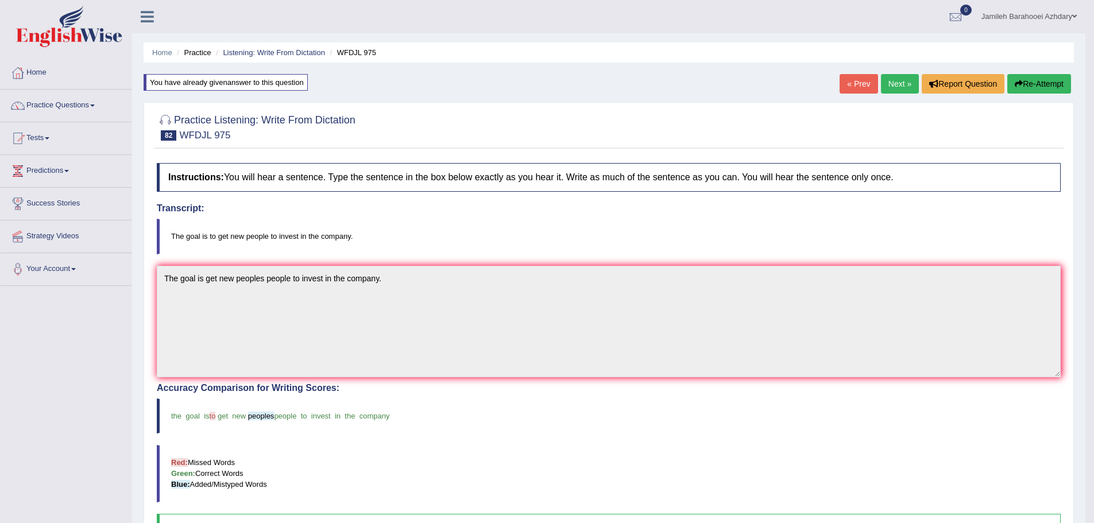
click at [888, 86] on link "Next »" at bounding box center [900, 84] width 38 height 20
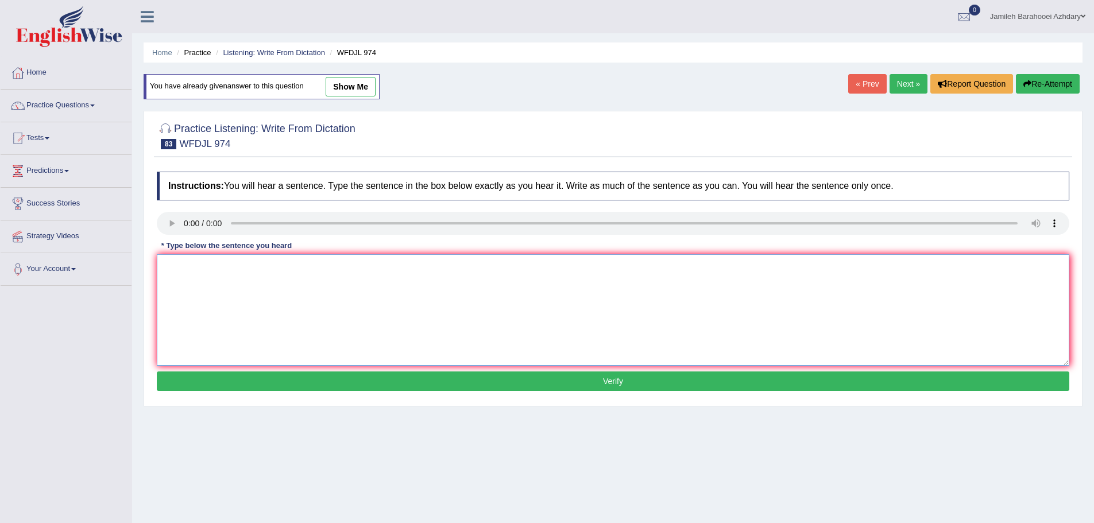
click at [212, 264] on textarea at bounding box center [613, 309] width 913 height 111
type textarea "t"
type textarea "They are fixing up the every part of building right now."
click at [428, 385] on button "Verify" at bounding box center [613, 382] width 913 height 20
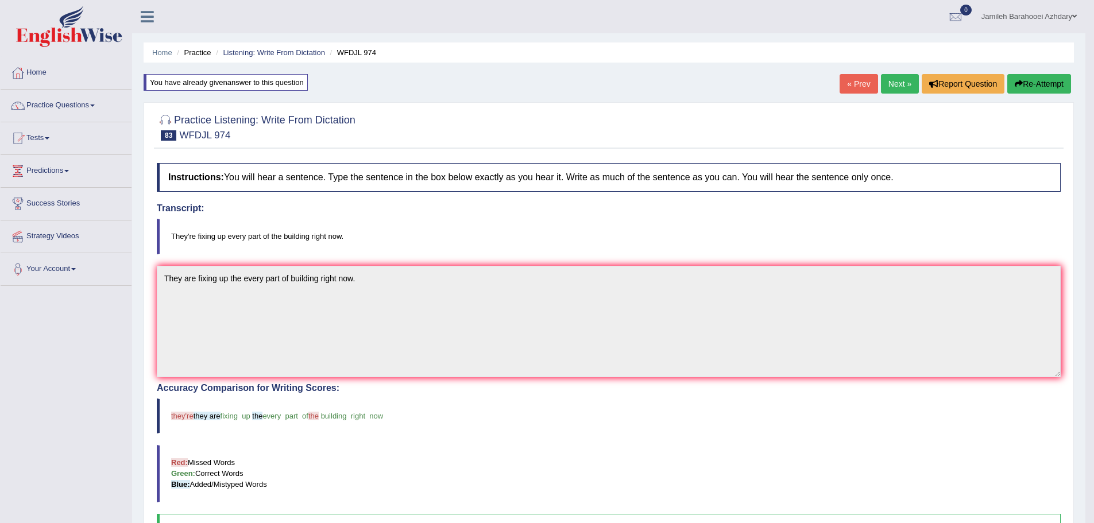
click at [910, 87] on link "Next »" at bounding box center [900, 84] width 38 height 20
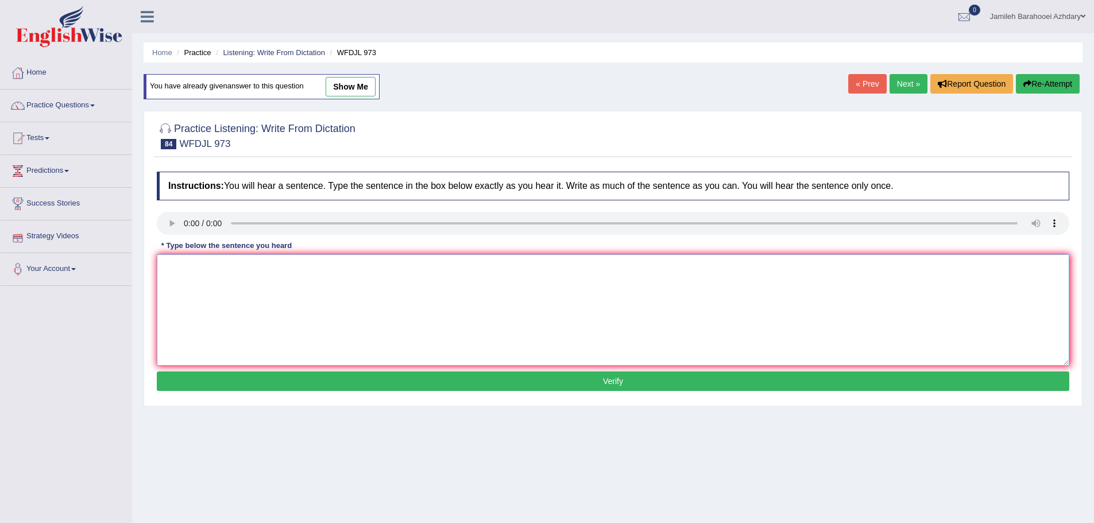
click at [210, 277] on textarea at bounding box center [613, 309] width 913 height 111
type textarea "You learn what you need to do in the class outline."
click at [388, 372] on button "Verify" at bounding box center [613, 382] width 913 height 20
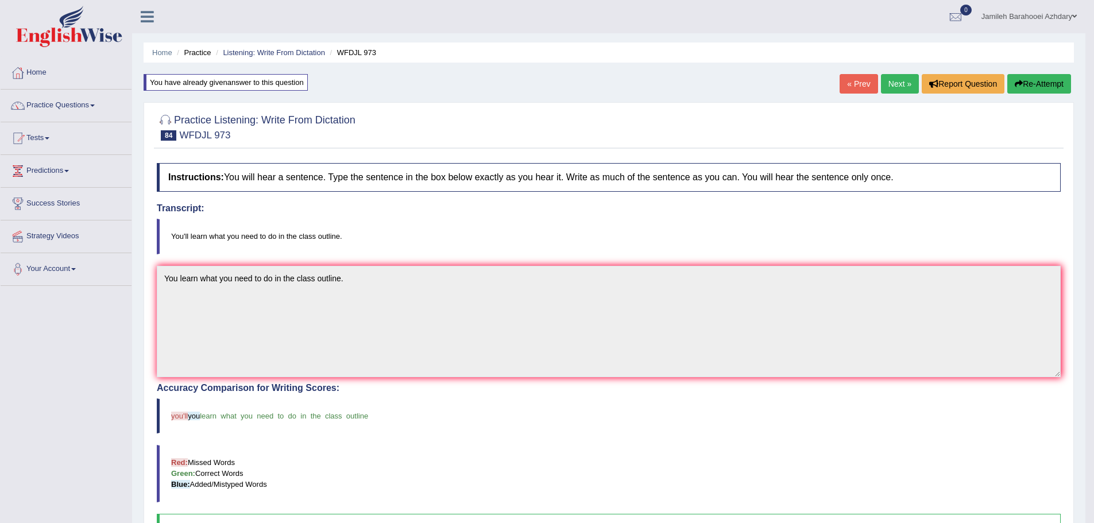
click at [911, 84] on link "Next »" at bounding box center [900, 84] width 38 height 20
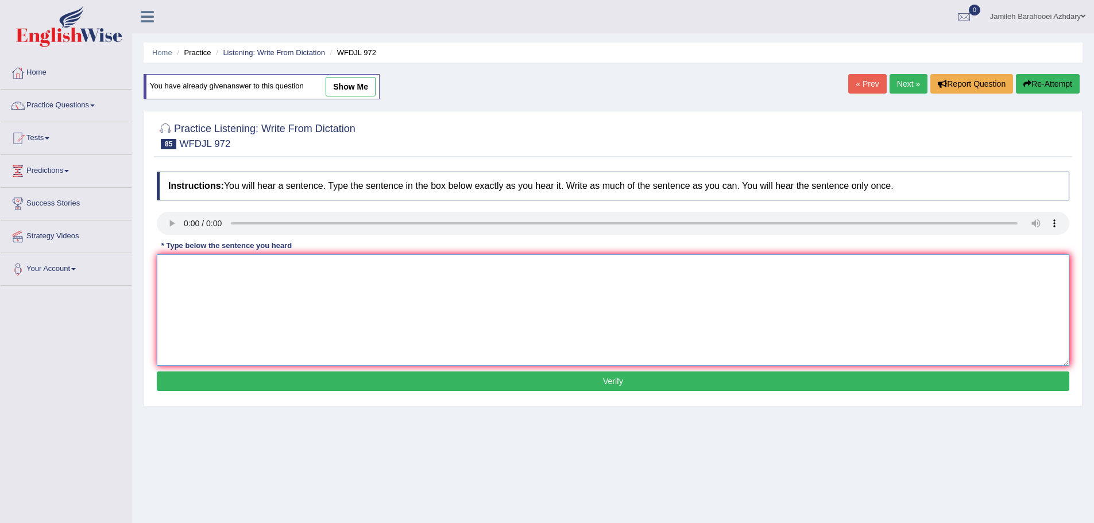
drag, startPoint x: 208, startPoint y: 282, endPoint x: 347, endPoint y: 323, distance: 145.0
click at [214, 283] on textarea at bounding box center [613, 309] width 913 height 111
click at [199, 265] on textarea "Watching per hle to figur out whay they do things." at bounding box center [613, 309] width 913 height 111
type textarea "Watching peoples helps to figure out why they do things."
click at [387, 384] on button "Verify" at bounding box center [613, 382] width 913 height 20
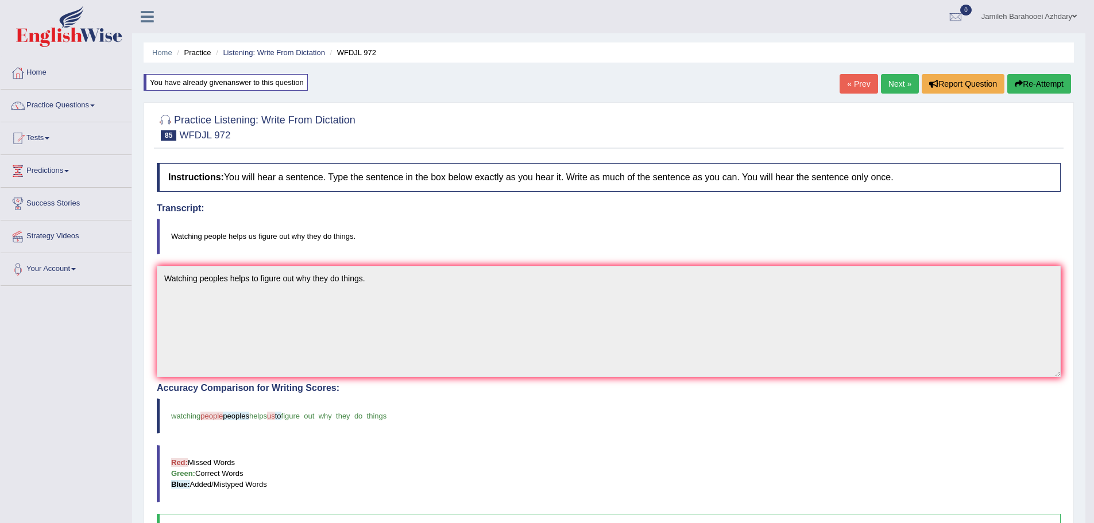
click at [913, 81] on link "Next »" at bounding box center [900, 84] width 38 height 20
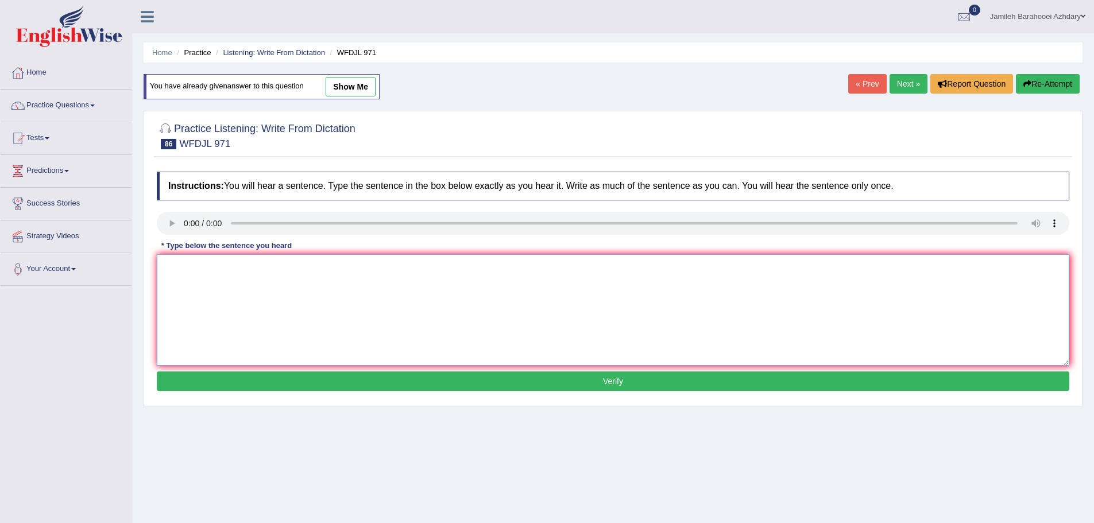
click at [231, 265] on textarea at bounding box center [613, 309] width 913 height 111
click at [209, 268] on textarea "Working out keeps you body healthy." at bounding box center [613, 309] width 913 height 111
type textarea "Working out feel good and keeps you body healthy."
click at [330, 393] on div "Instructions: You will hear a sentence. Type the sentence in the box below exac…" at bounding box center [613, 283] width 918 height 234
click at [342, 384] on button "Verify" at bounding box center [613, 382] width 913 height 20
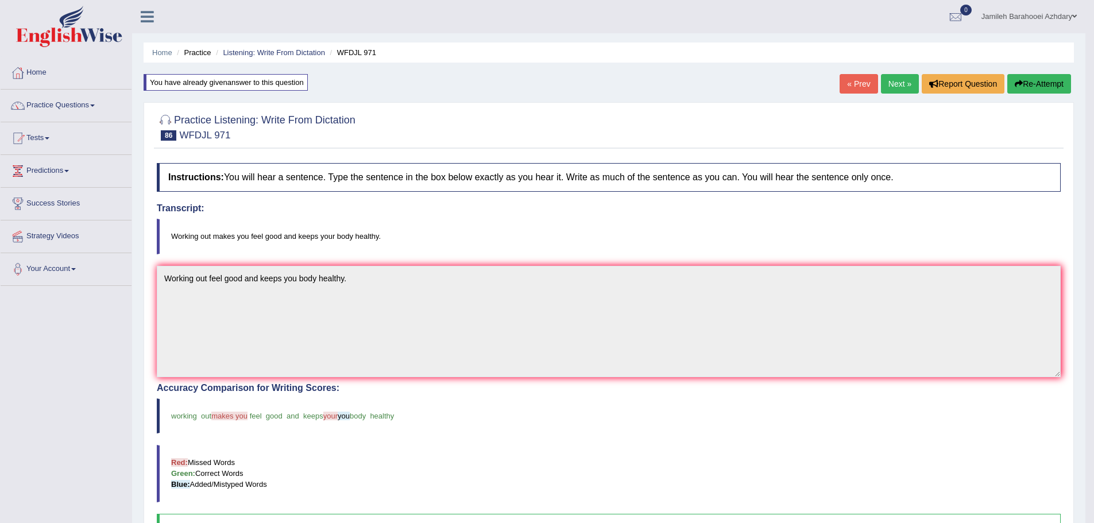
click at [894, 84] on link "Next »" at bounding box center [900, 84] width 38 height 20
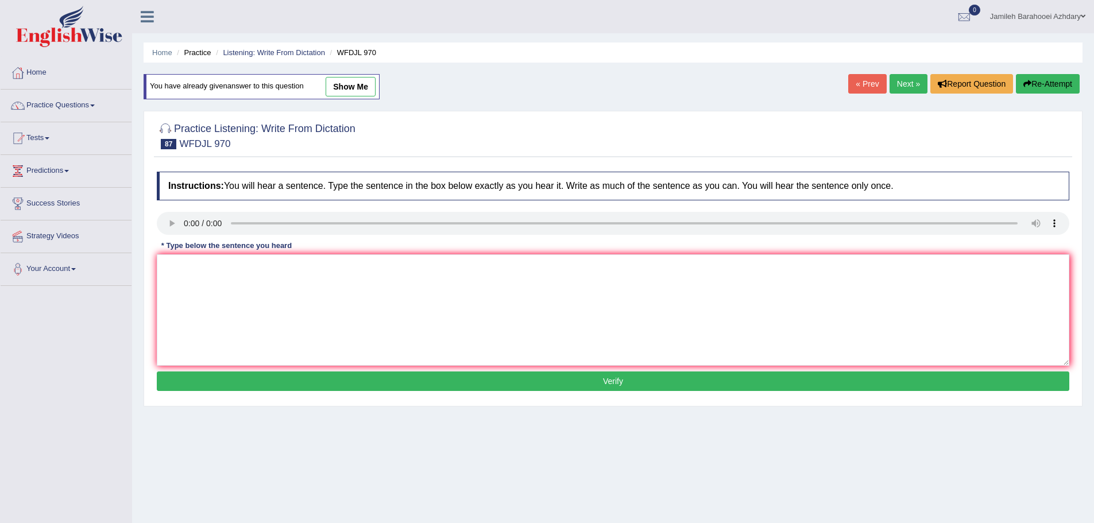
click at [195, 255] on div "Instructions: You will hear a sentence. Type the sentence in the box below exac…" at bounding box center [613, 283] width 918 height 234
click at [395, 259] on textarea at bounding box center [613, 309] width 913 height 111
click at [180, 269] on textarea "Sper prov will let you what you intersted in." at bounding box center [613, 309] width 913 height 111
type textarea "Special program will let you what you interested in."
click at [522, 386] on button "Verify" at bounding box center [613, 382] width 913 height 20
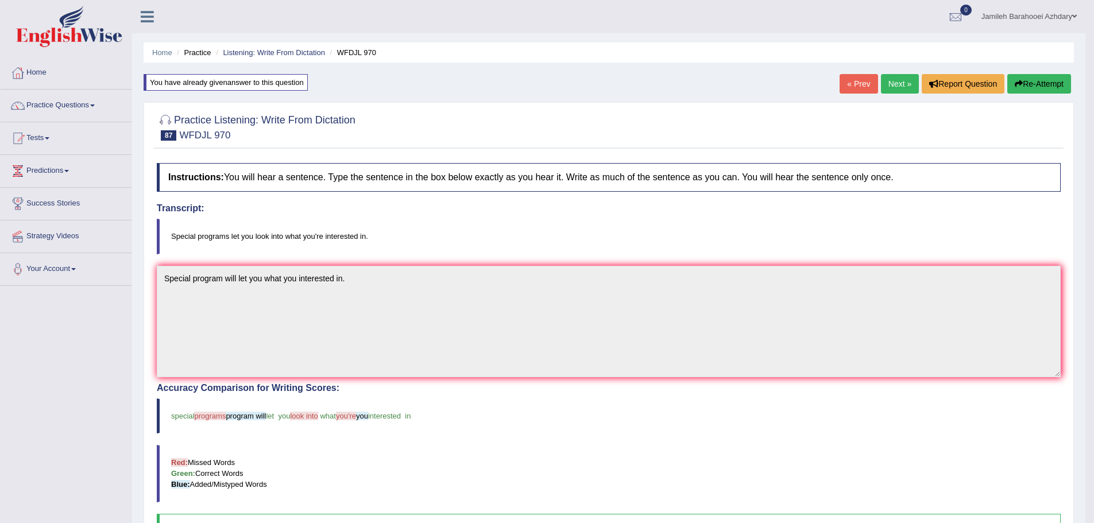
click at [889, 87] on link "Next »" at bounding box center [900, 84] width 38 height 20
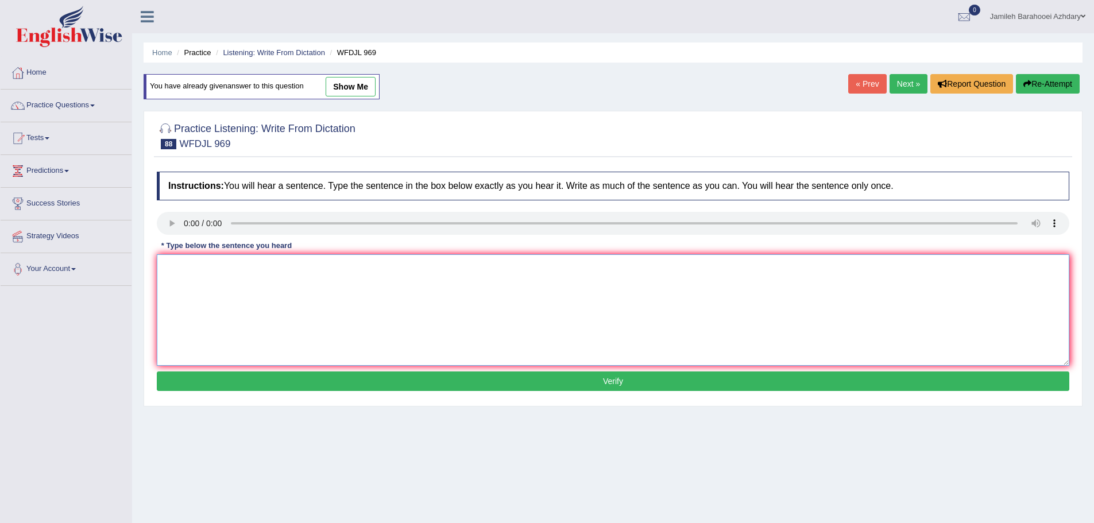
drag, startPoint x: 239, startPoint y: 274, endPoint x: 247, endPoint y: 277, distance: 8.7
click at [240, 274] on textarea at bounding box center [613, 309] width 913 height 111
type textarea "Going to the museum is very good learning experience."
click at [429, 382] on button "Verify" at bounding box center [613, 382] width 913 height 20
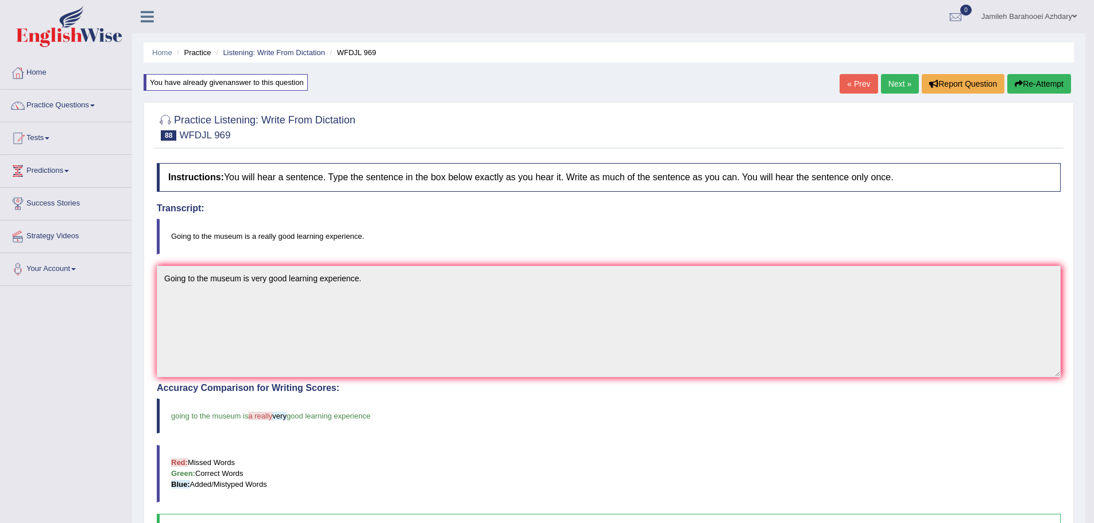
click at [898, 76] on link "Next »" at bounding box center [900, 84] width 38 height 20
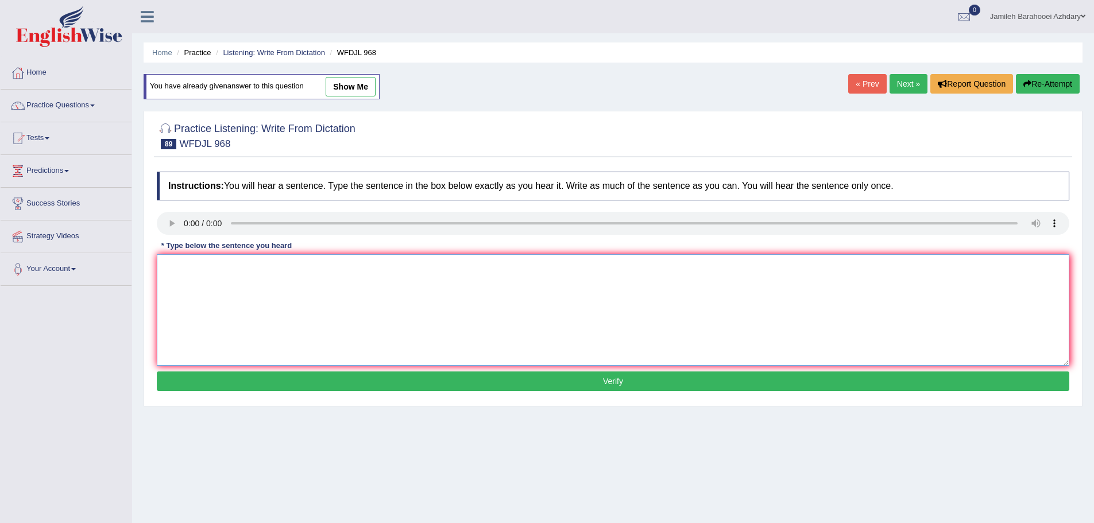
click at [214, 273] on textarea at bounding box center [613, 309] width 913 height 111
type textarea "There are four main parts of the project which you're doing."
click at [462, 376] on button "Verify" at bounding box center [613, 382] width 913 height 20
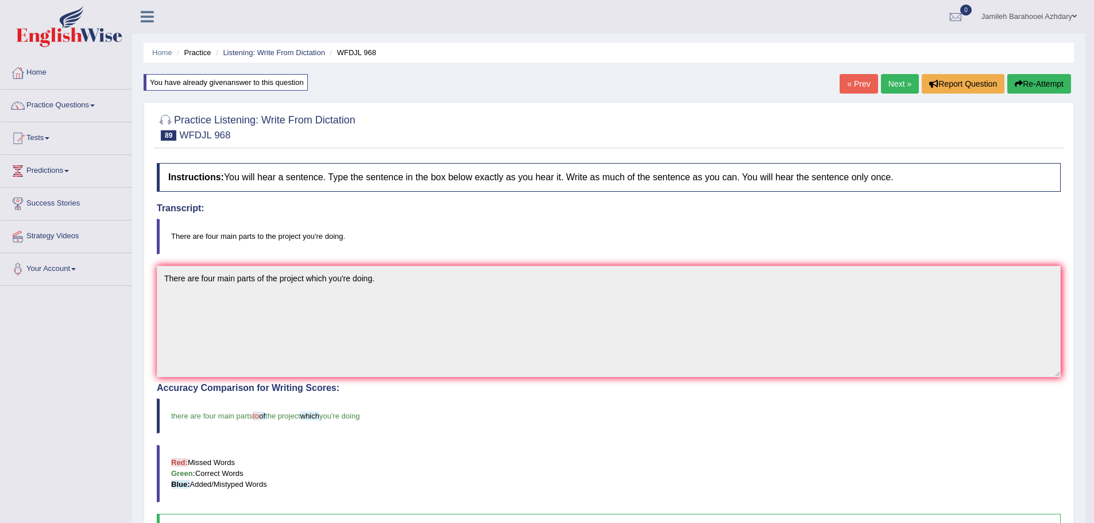
click at [898, 89] on link "Next »" at bounding box center [900, 84] width 38 height 20
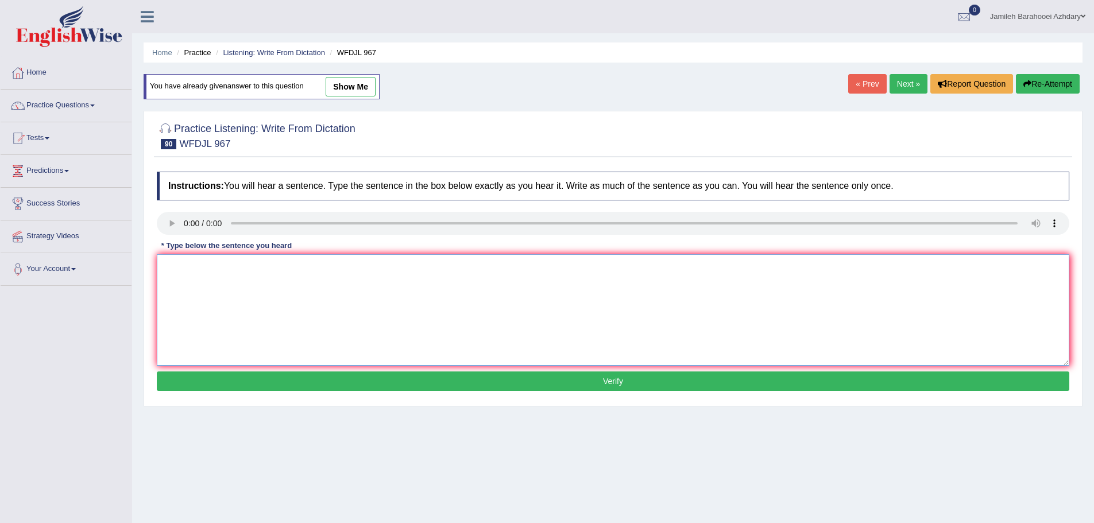
click at [211, 265] on textarea at bounding box center [613, 309] width 913 height 111
type textarea "P"
click at [164, 265] on textarea "under login to dlepp under stand why people do things." at bounding box center [613, 309] width 913 height 111
click at [299, 266] on textarea "Philosphers understand logic to dlepp under stand why people do things." at bounding box center [613, 309] width 913 height 111
type textarea "Philosphers understand logic to deeply understand why people peoples do things."
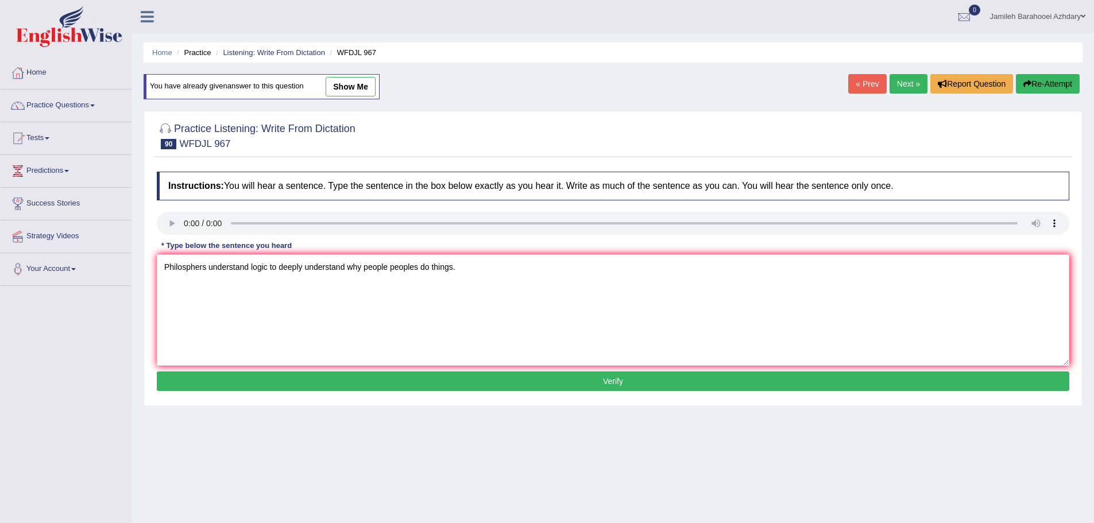
click at [491, 381] on button "Verify" at bounding box center [613, 382] width 913 height 20
